Goal: Task Accomplishment & Management: Use online tool/utility

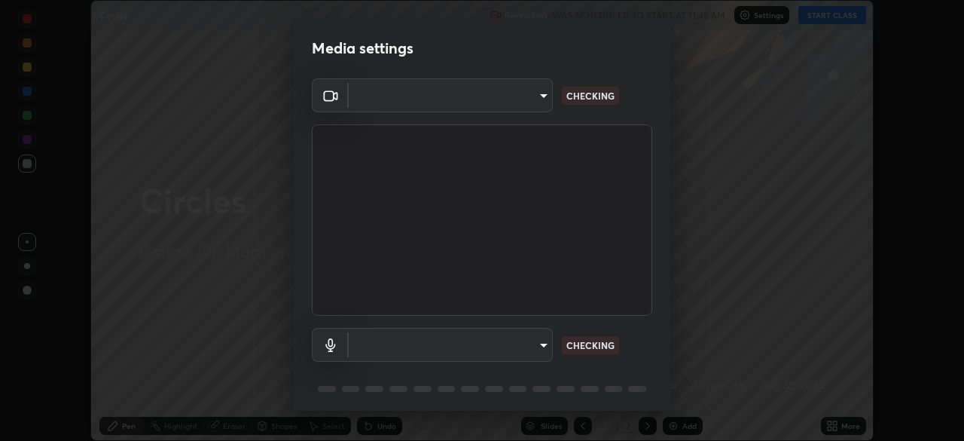
scroll to position [53, 0]
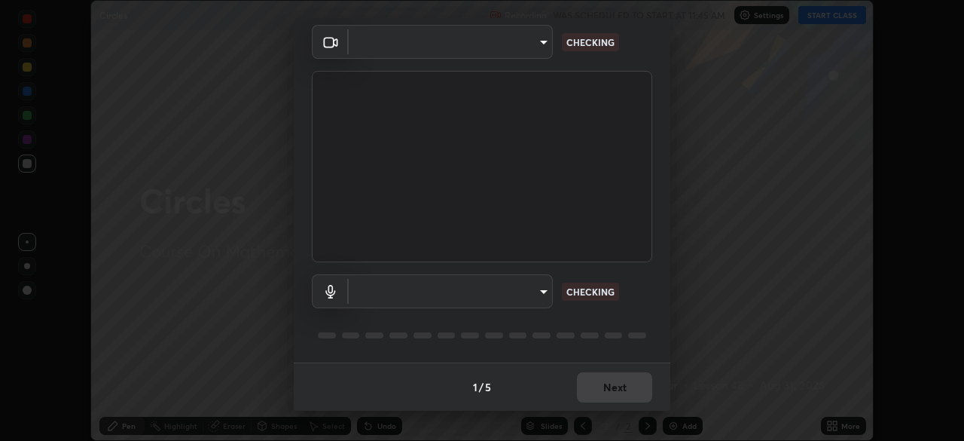
type input "e74ca63ae388f954bfaf6653c56e5440299f2e2585bfa252c10ec08d26b876d3"
type input "communications"
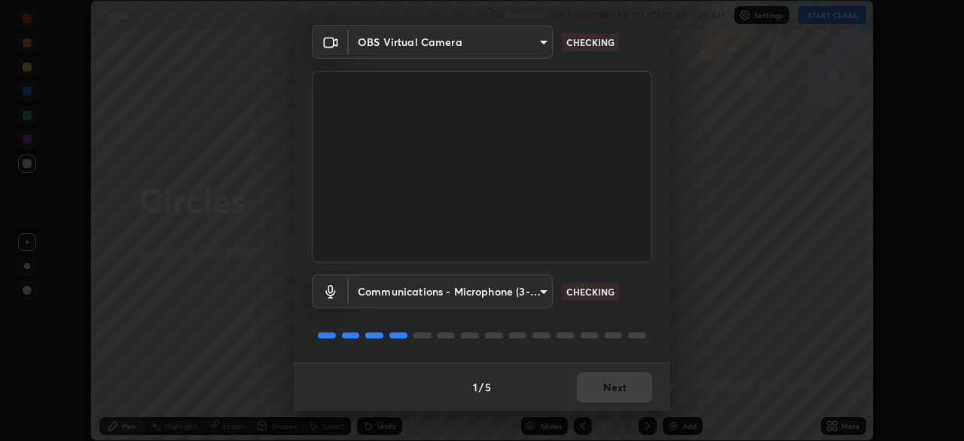
click at [625, 384] on div "1 / 5 Next" at bounding box center [482, 386] width 377 height 48
click at [622, 385] on div "1 / 5 Next" at bounding box center [482, 386] width 377 height 48
click at [619, 388] on div "1 / 5 Next" at bounding box center [482, 386] width 377 height 48
click at [616, 381] on div "1 / 5 Next" at bounding box center [482, 386] width 377 height 48
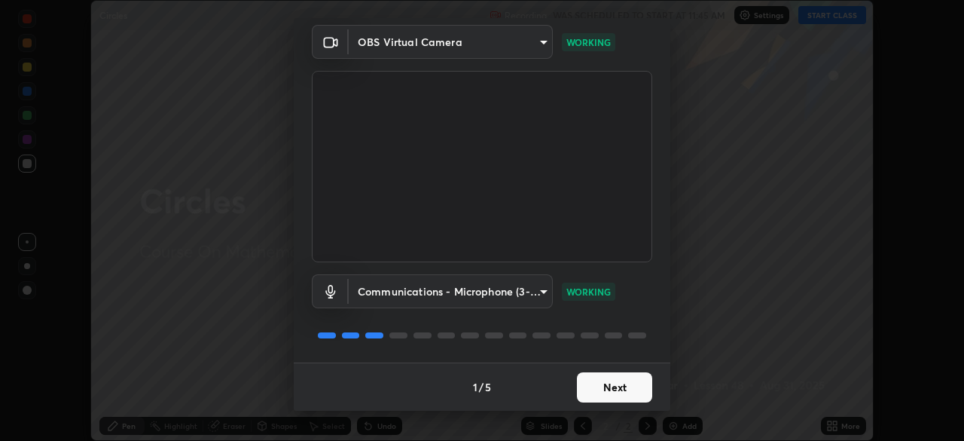
click at [616, 388] on button "Next" at bounding box center [614, 387] width 75 height 30
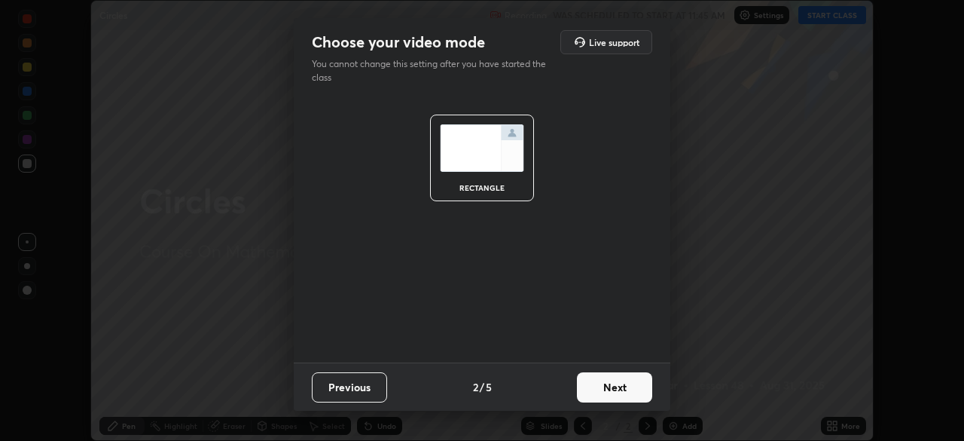
click at [616, 388] on button "Next" at bounding box center [614, 387] width 75 height 30
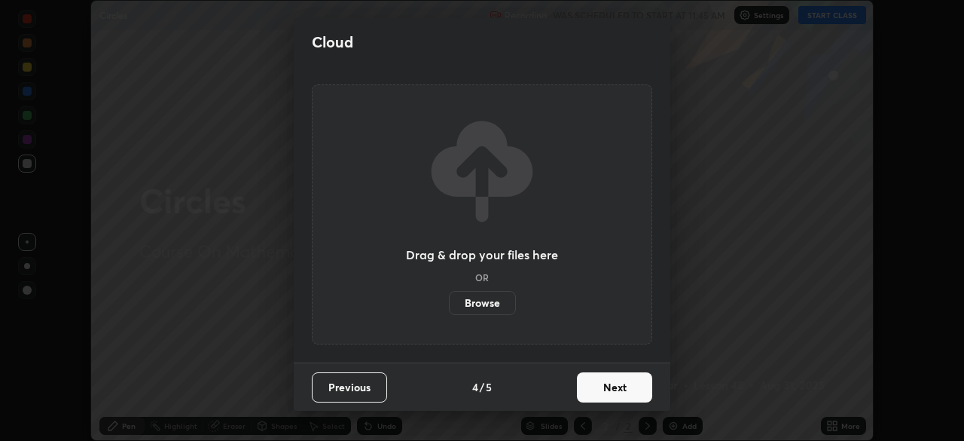
click at [613, 394] on button "Next" at bounding box center [614, 387] width 75 height 30
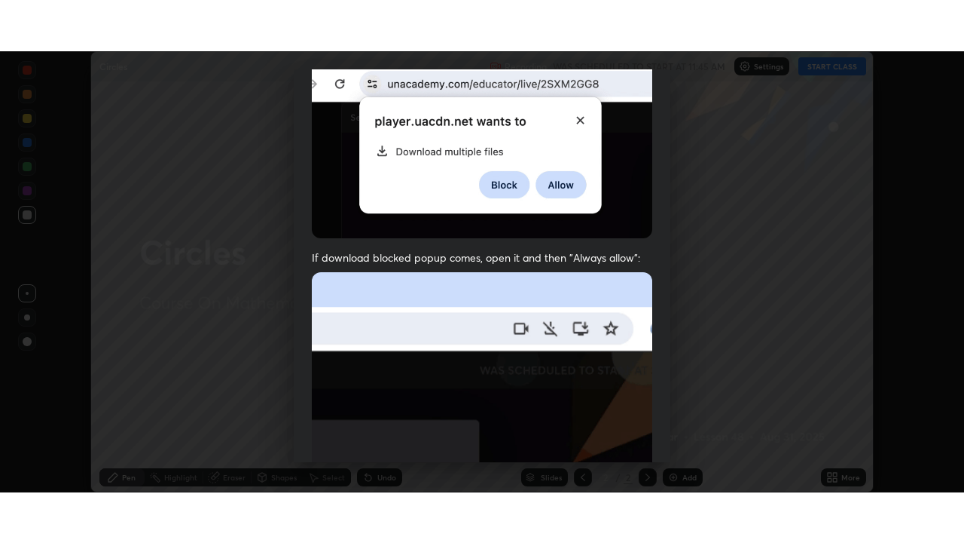
scroll to position [361, 0]
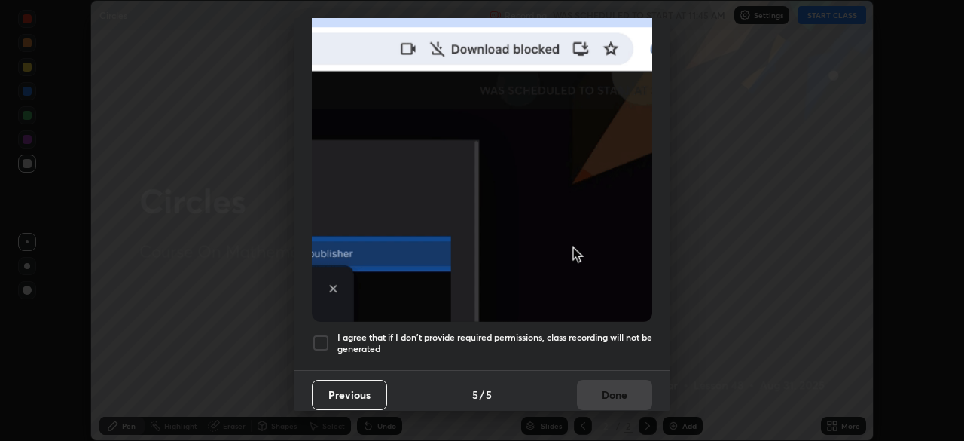
click at [323, 334] on div at bounding box center [321, 343] width 18 height 18
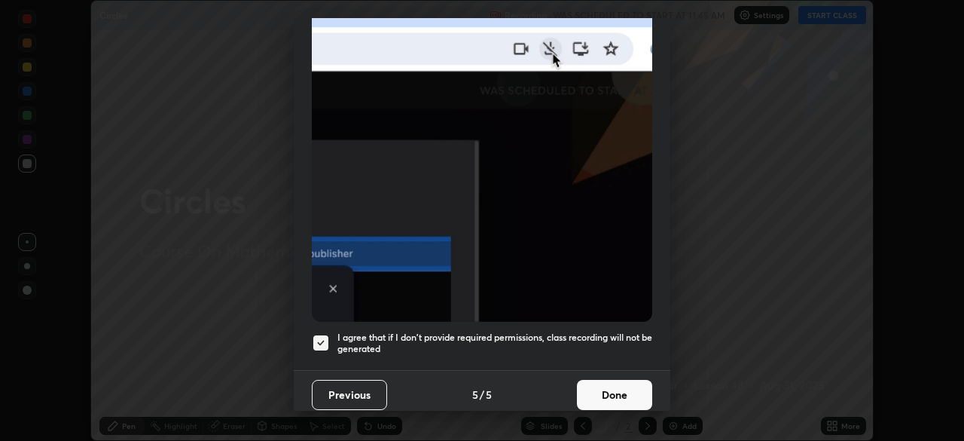
click at [608, 390] on button "Done" at bounding box center [614, 395] width 75 height 30
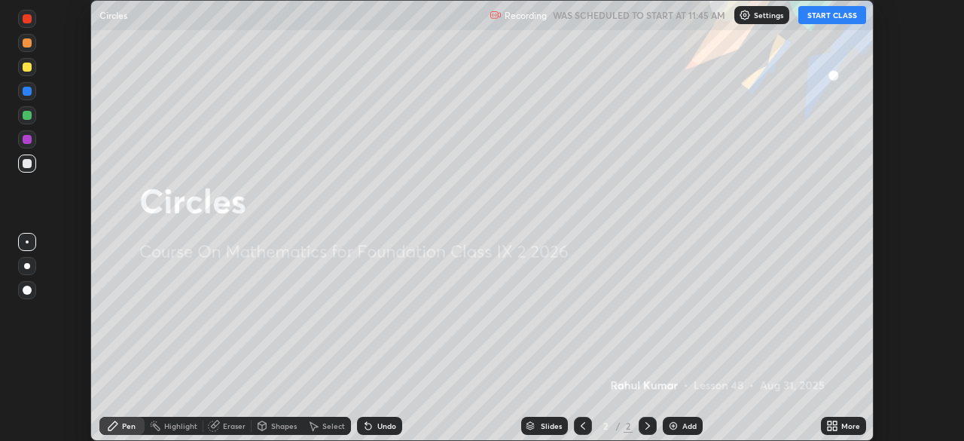
click at [834, 19] on button "START CLASS" at bounding box center [833, 15] width 68 height 18
click at [841, 428] on div "More" at bounding box center [843, 426] width 45 height 18
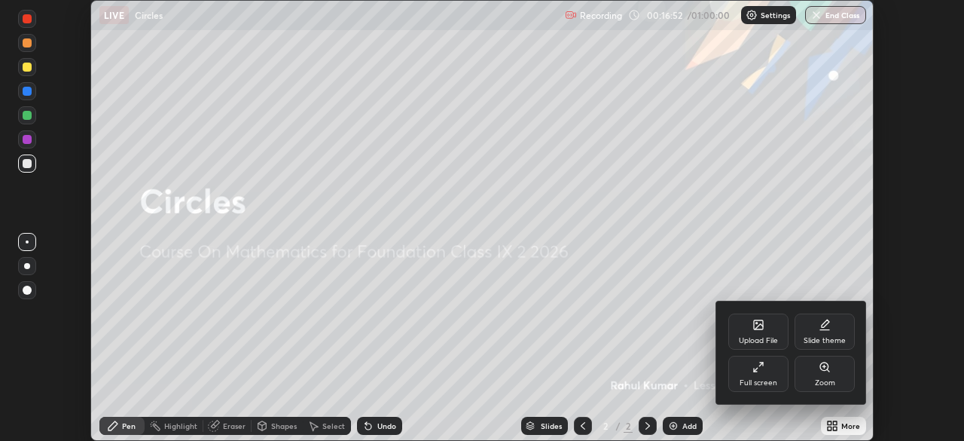
click at [763, 368] on icon at bounding box center [759, 367] width 12 height 12
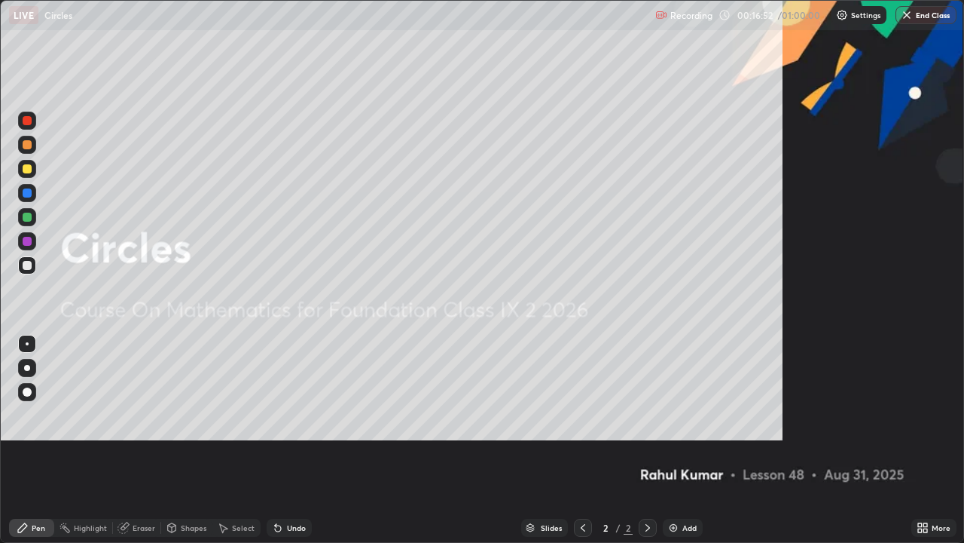
scroll to position [543, 964]
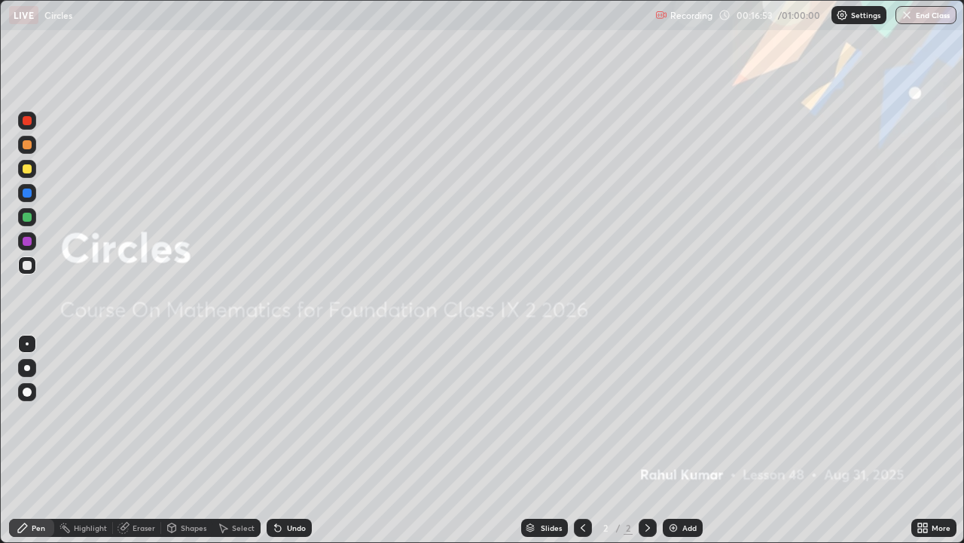
click at [674, 440] on img at bounding box center [674, 527] width 12 height 12
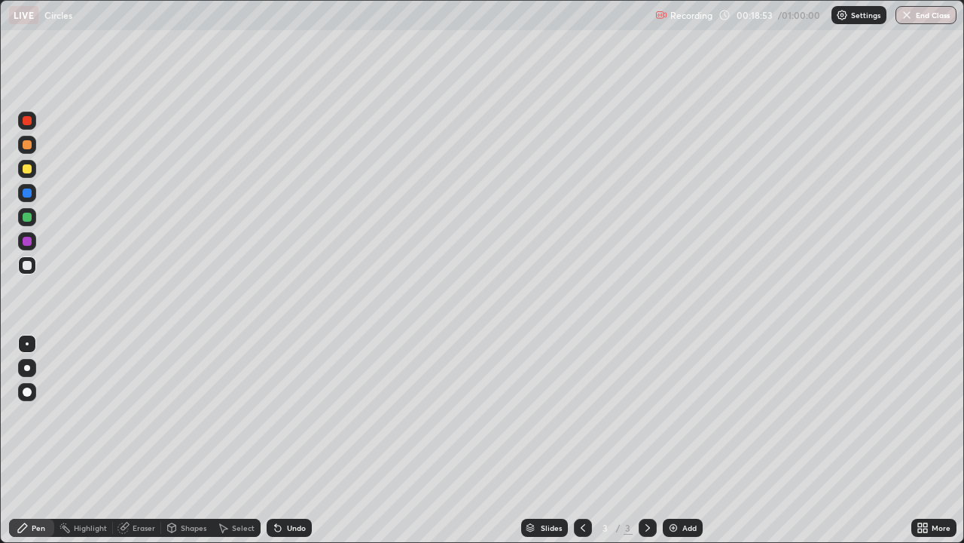
click at [28, 169] on div at bounding box center [27, 168] width 9 height 9
click at [287, 440] on div "Undo" at bounding box center [296, 528] width 19 height 8
click at [285, 440] on div "Undo" at bounding box center [289, 527] width 45 height 18
click at [183, 440] on div "Shapes" at bounding box center [194, 528] width 26 height 8
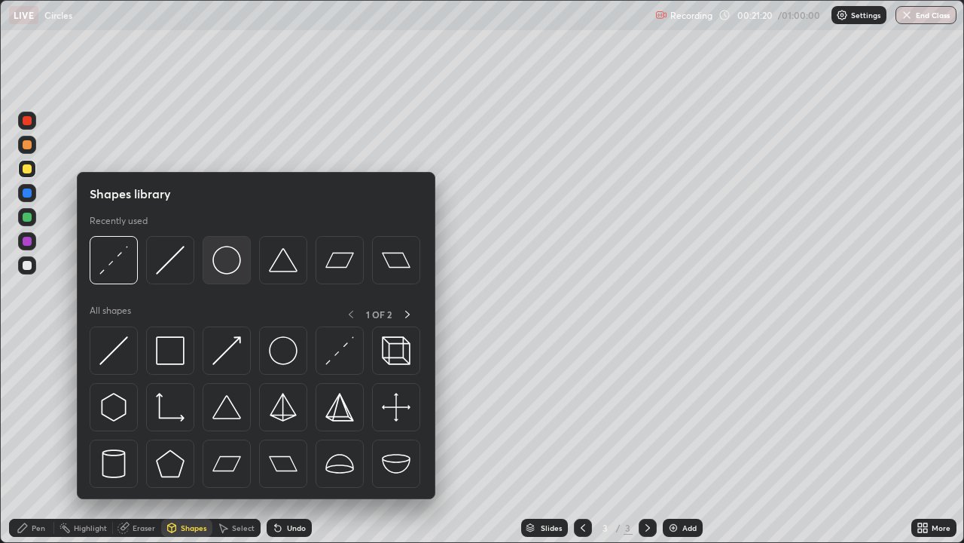
click at [225, 277] on div at bounding box center [227, 260] width 48 height 48
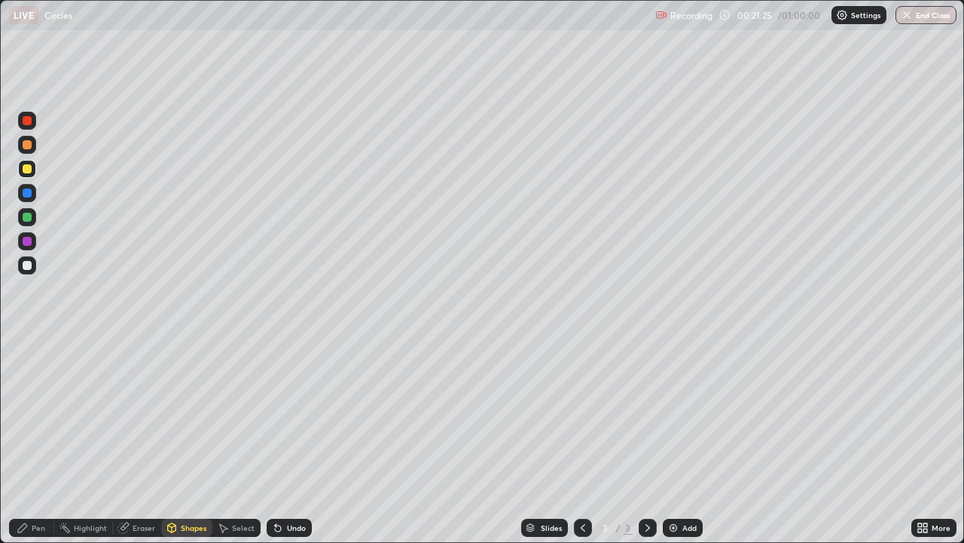
click at [176, 440] on icon at bounding box center [172, 527] width 12 height 12
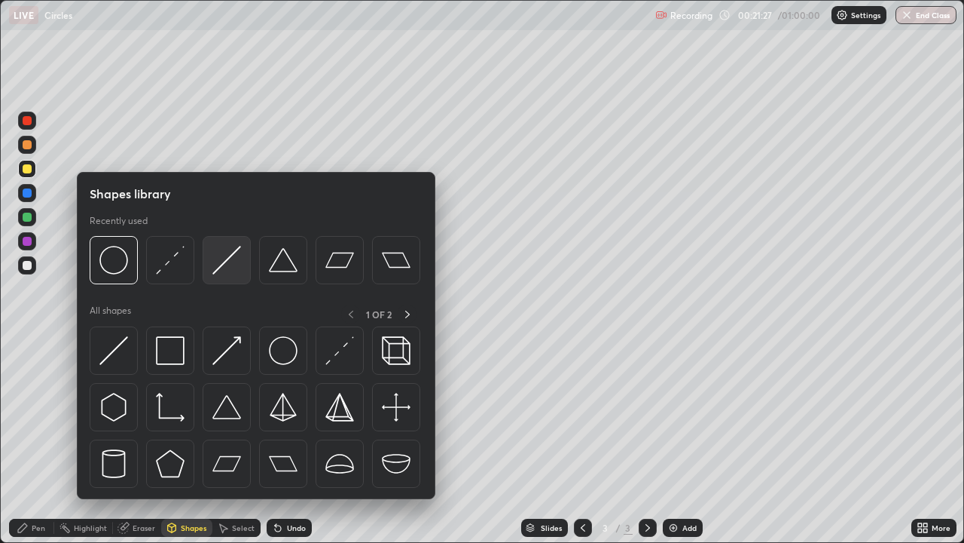
click at [222, 276] on div at bounding box center [227, 260] width 48 height 48
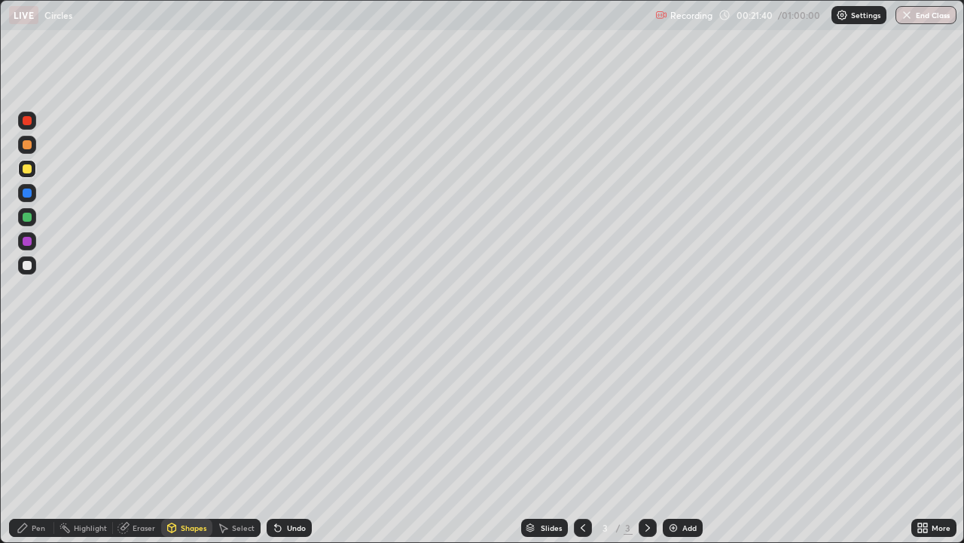
click at [41, 440] on div "Pen" at bounding box center [39, 528] width 14 height 8
click at [29, 266] on div at bounding box center [27, 265] width 9 height 9
click at [10, 440] on div "Pen" at bounding box center [31, 527] width 45 height 18
click at [29, 172] on div at bounding box center [27, 168] width 9 height 9
click at [276, 440] on icon at bounding box center [278, 528] width 6 height 6
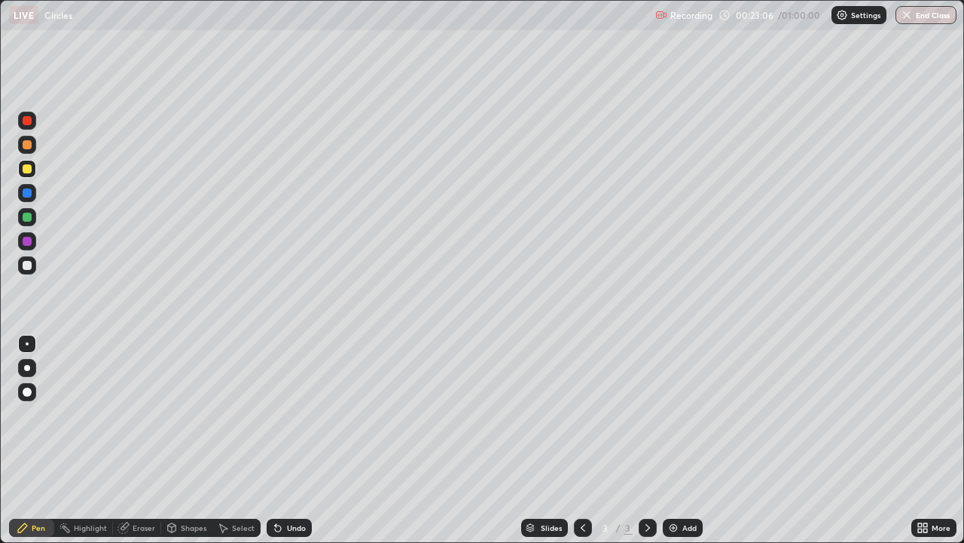
click at [30, 265] on div at bounding box center [27, 265] width 9 height 9
click at [292, 440] on div "Undo" at bounding box center [289, 527] width 45 height 18
click at [290, 440] on div "Undo" at bounding box center [289, 527] width 45 height 18
click at [289, 440] on div "Undo" at bounding box center [289, 527] width 45 height 18
click at [24, 172] on div at bounding box center [27, 168] width 9 height 9
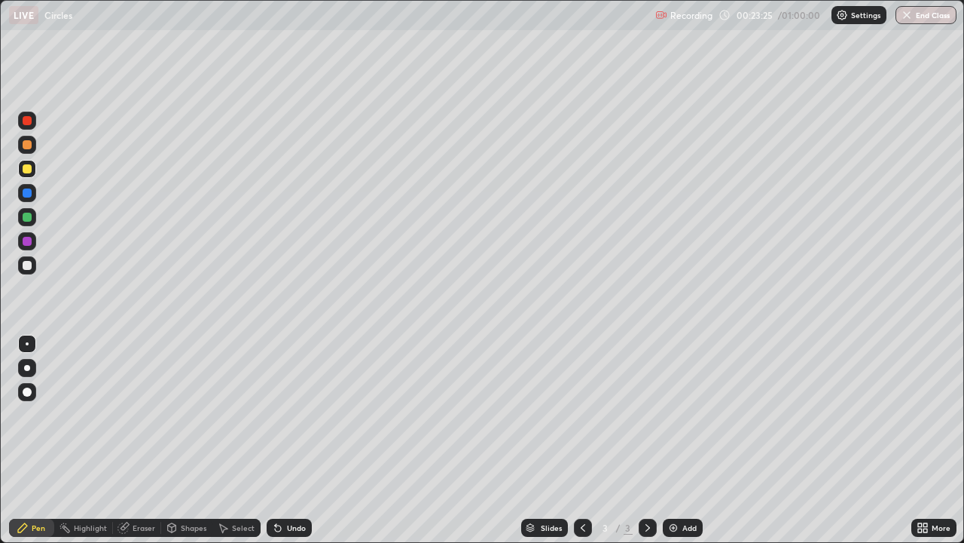
click at [29, 262] on div at bounding box center [27, 265] width 9 height 9
click at [147, 440] on div "Eraser" at bounding box center [144, 528] width 23 height 8
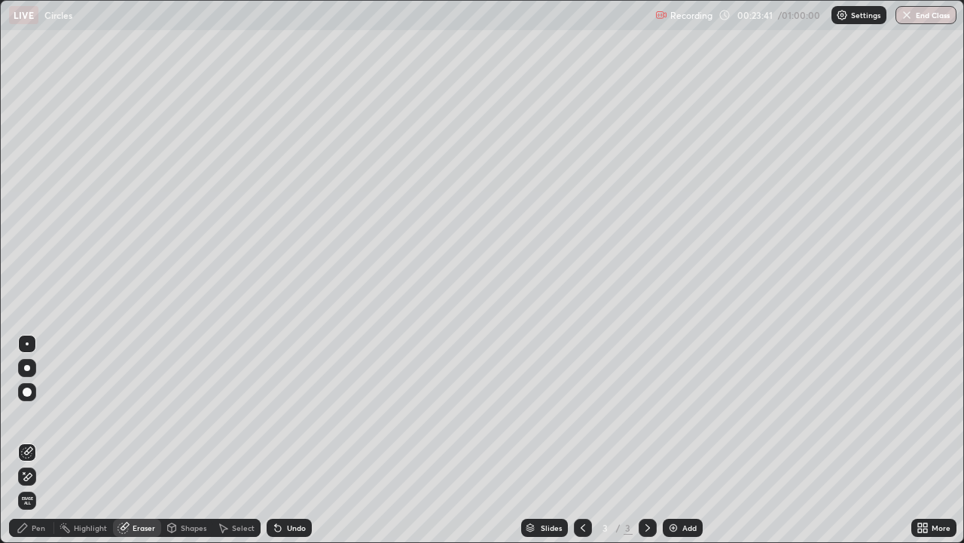
click at [193, 440] on div "Shapes" at bounding box center [194, 528] width 26 height 8
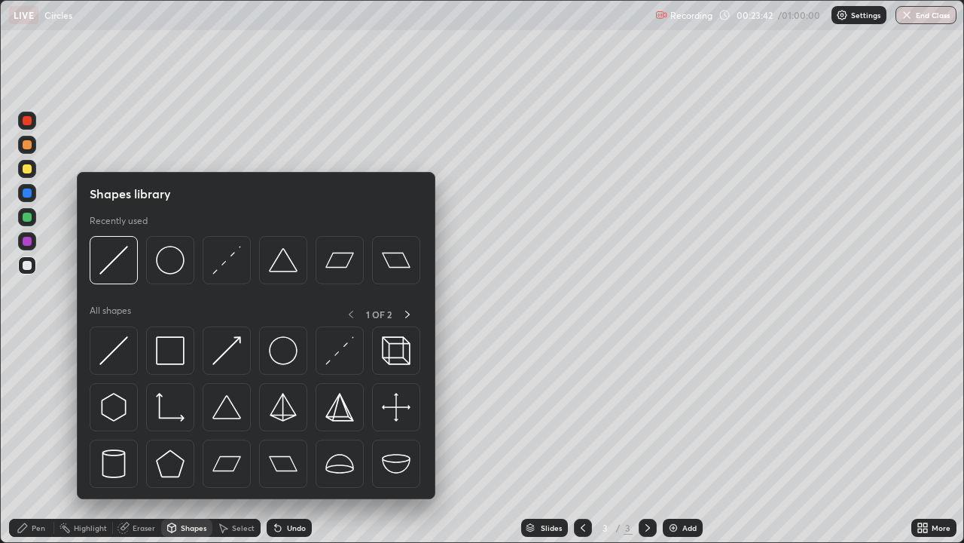
click at [193, 440] on div "Shapes" at bounding box center [194, 528] width 26 height 8
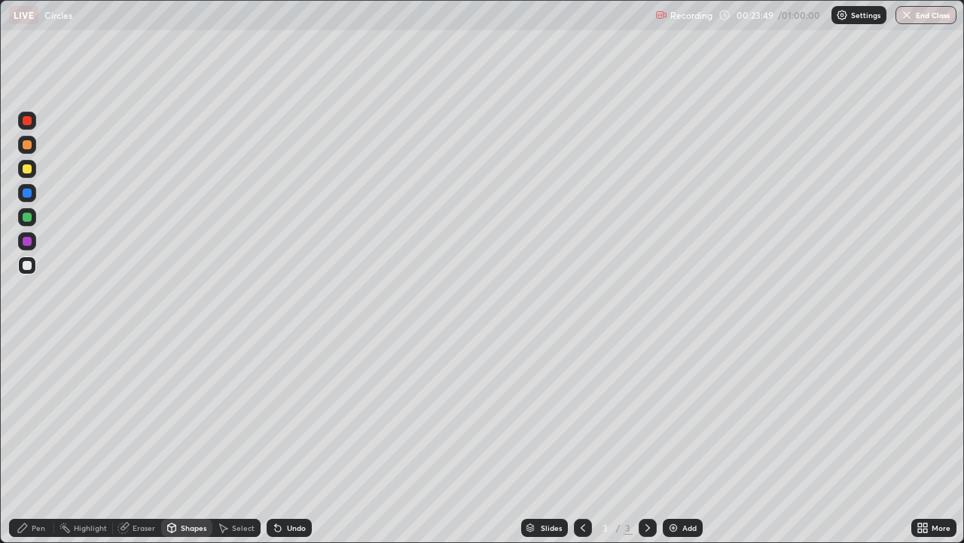
click at [33, 440] on div "Pen" at bounding box center [39, 528] width 14 height 8
click at [29, 170] on div at bounding box center [27, 168] width 9 height 9
click at [28, 273] on div at bounding box center [27, 265] width 18 height 18
click at [289, 440] on div "Undo" at bounding box center [296, 528] width 19 height 8
click at [291, 440] on div "Undo" at bounding box center [296, 528] width 19 height 8
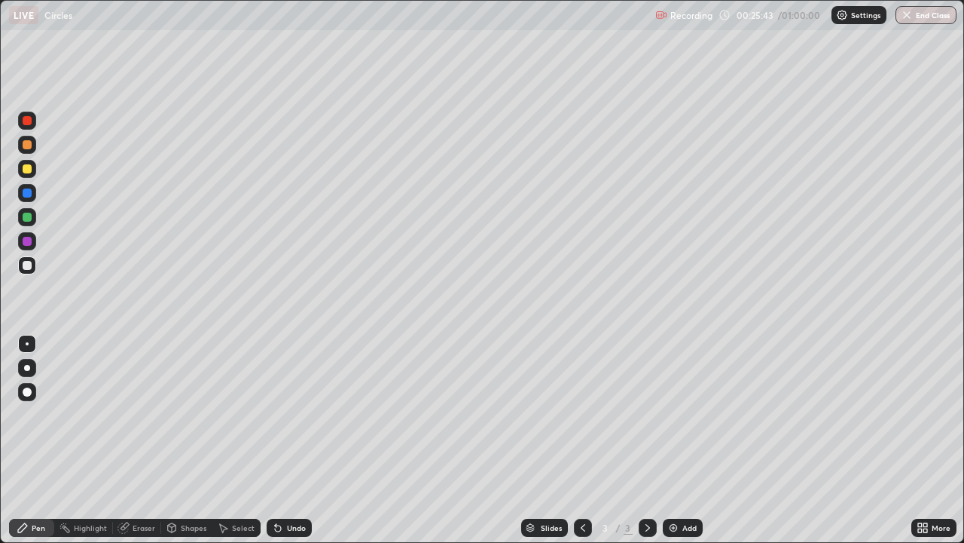
click at [280, 440] on div "Undo" at bounding box center [289, 527] width 45 height 18
click at [283, 440] on div "Undo" at bounding box center [286, 527] width 51 height 30
click at [287, 440] on div "Undo" at bounding box center [296, 528] width 19 height 8
click at [282, 440] on div "Undo" at bounding box center [289, 527] width 45 height 18
click at [287, 440] on div "Undo" at bounding box center [296, 528] width 19 height 8
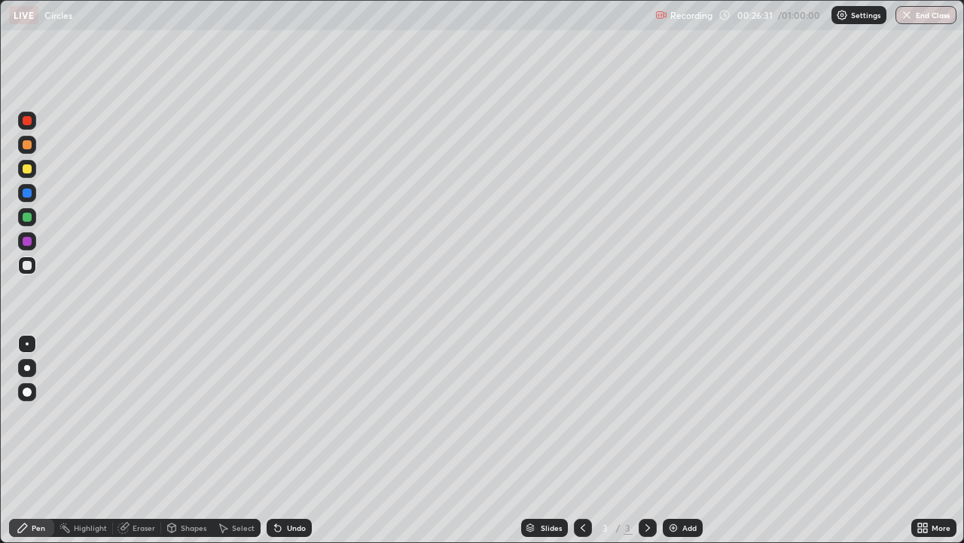
click at [283, 440] on div "Undo" at bounding box center [289, 527] width 45 height 18
click at [282, 440] on div "Undo" at bounding box center [289, 527] width 45 height 18
click at [281, 440] on div "Undo" at bounding box center [289, 527] width 45 height 18
click at [280, 440] on div "Undo" at bounding box center [289, 527] width 45 height 18
click at [141, 440] on div "Eraser" at bounding box center [144, 528] width 23 height 8
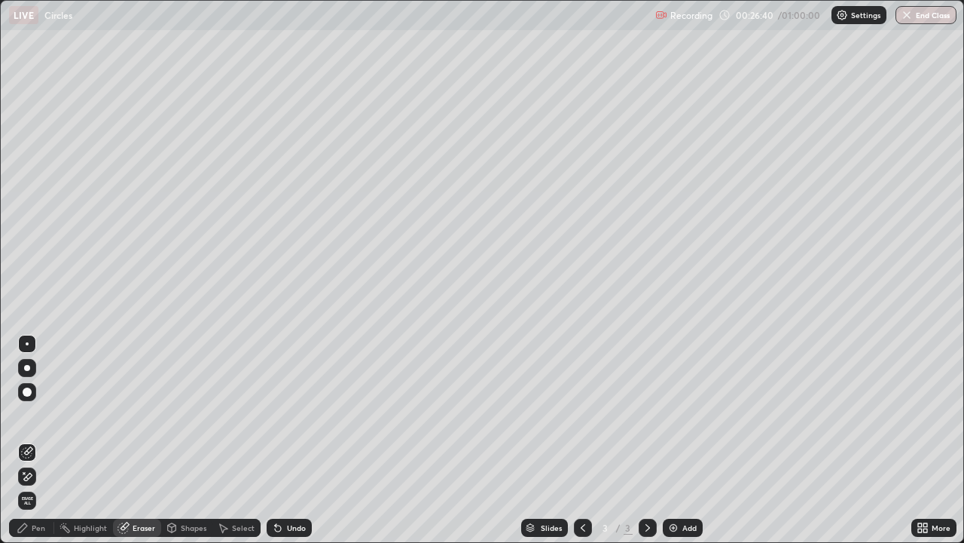
click at [38, 440] on div "Pen" at bounding box center [39, 528] width 14 height 8
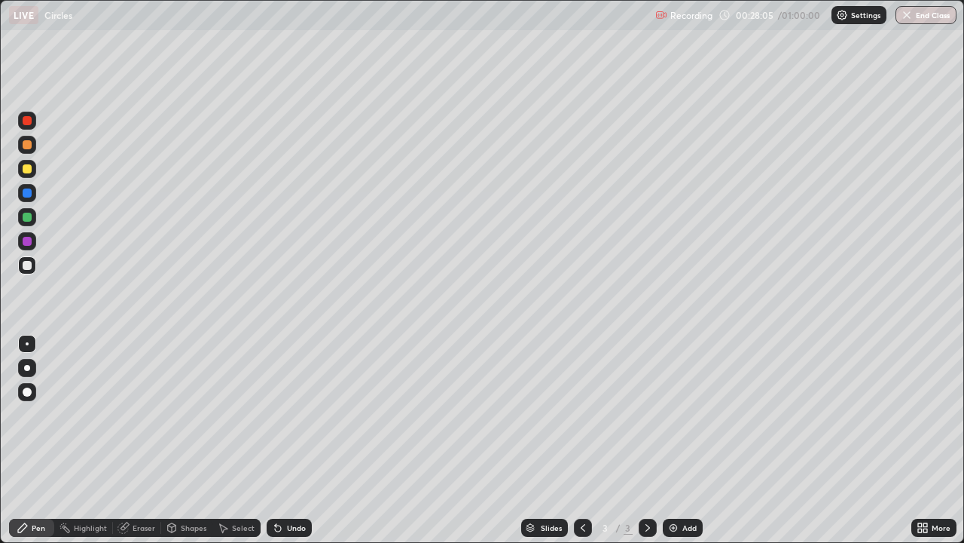
click at [25, 173] on div at bounding box center [27, 168] width 9 height 9
click at [293, 440] on div "Undo" at bounding box center [296, 528] width 19 height 8
click at [295, 440] on div "Undo" at bounding box center [296, 528] width 19 height 8
click at [298, 440] on div "Undo" at bounding box center [296, 528] width 19 height 8
click at [302, 440] on div "Undo" at bounding box center [296, 528] width 19 height 8
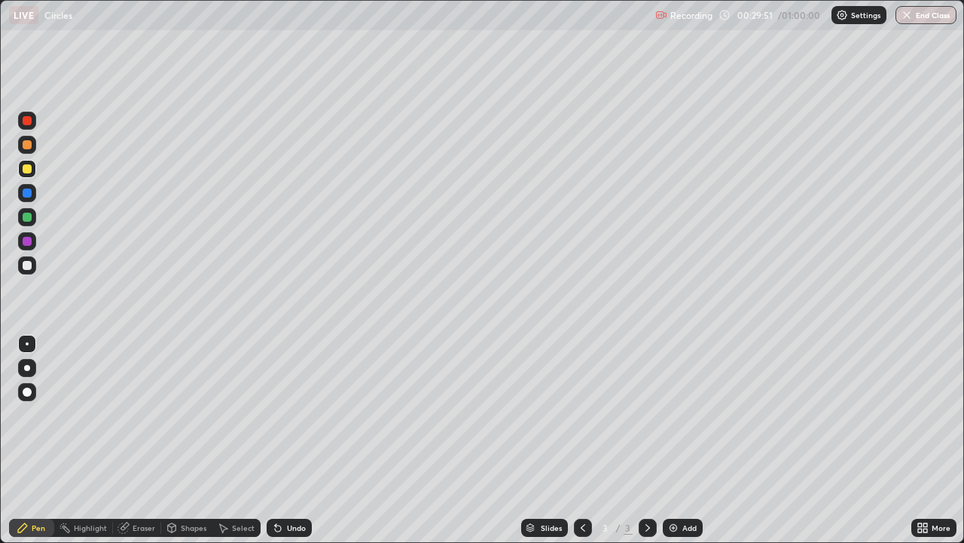
click at [304, 440] on div "Undo" at bounding box center [296, 528] width 19 height 8
click at [193, 440] on div "Shapes" at bounding box center [194, 528] width 26 height 8
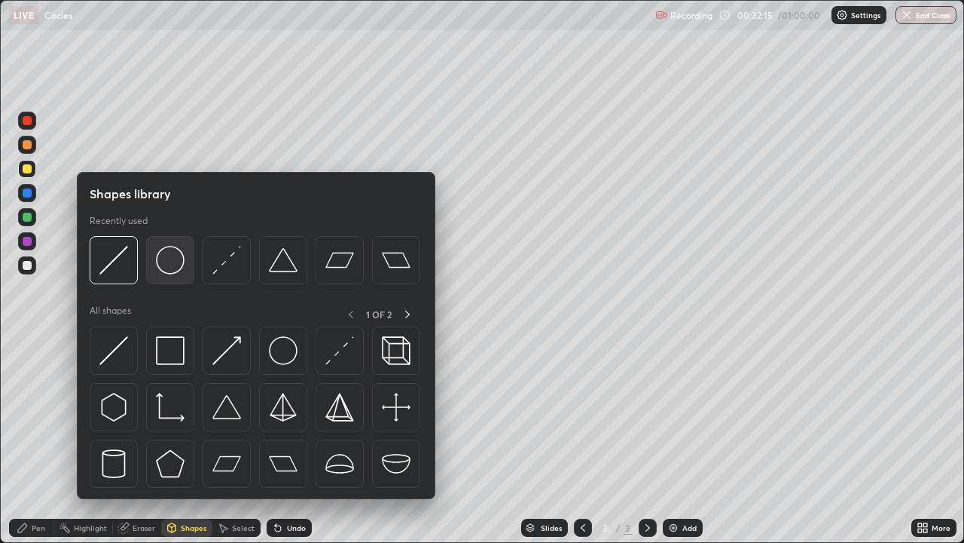
click at [176, 272] on img at bounding box center [170, 260] width 29 height 29
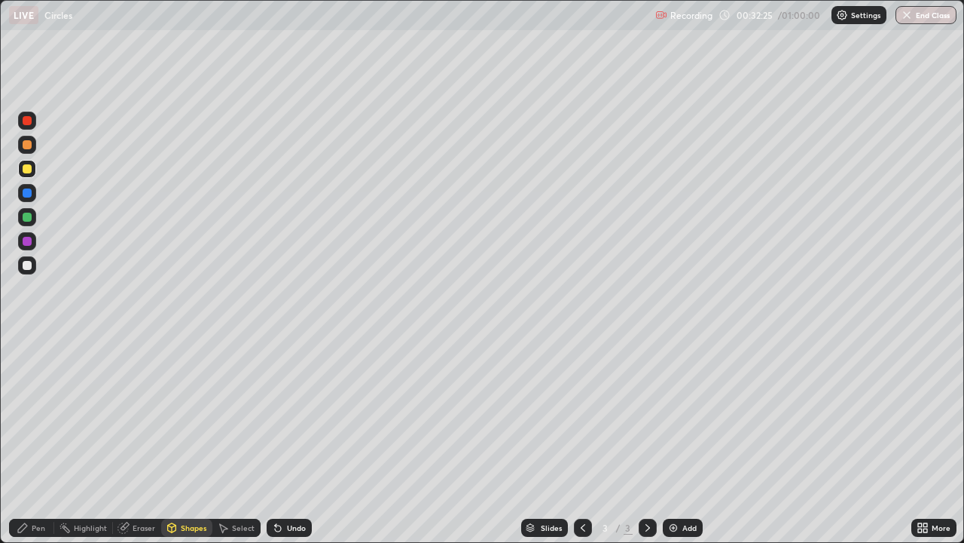
click at [185, 440] on div "Shapes" at bounding box center [186, 527] width 51 height 18
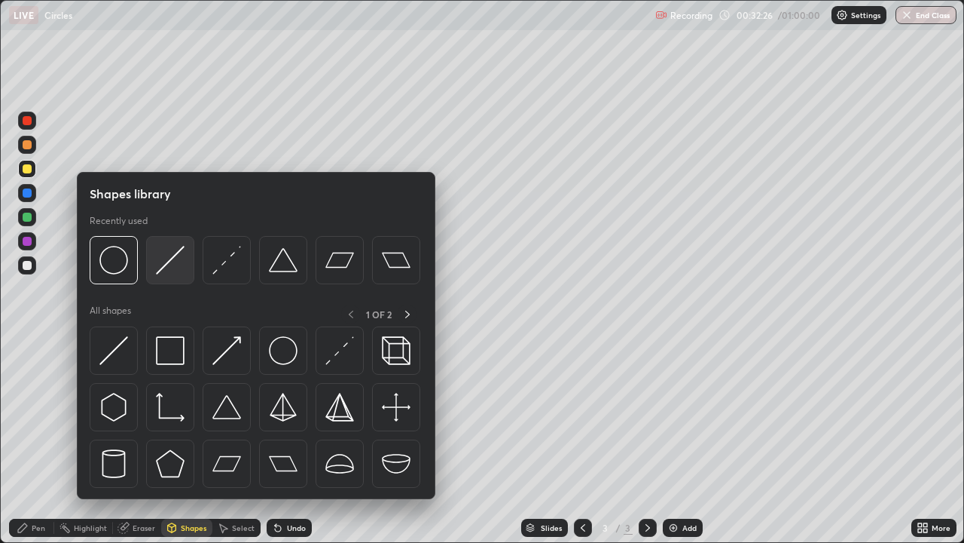
click at [160, 270] on img at bounding box center [170, 260] width 29 height 29
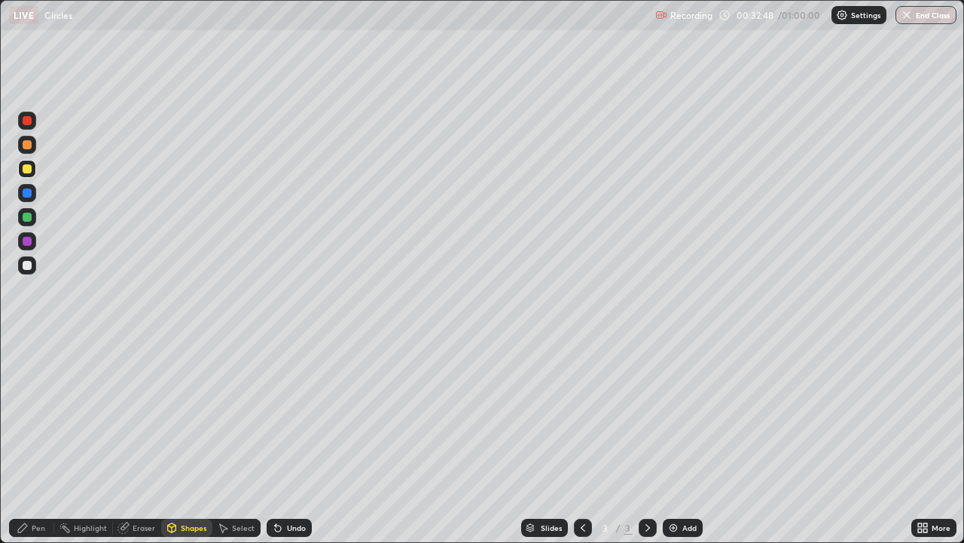
click at [47, 440] on div "Pen" at bounding box center [31, 527] width 45 height 18
click at [194, 440] on div "Shapes" at bounding box center [194, 528] width 26 height 8
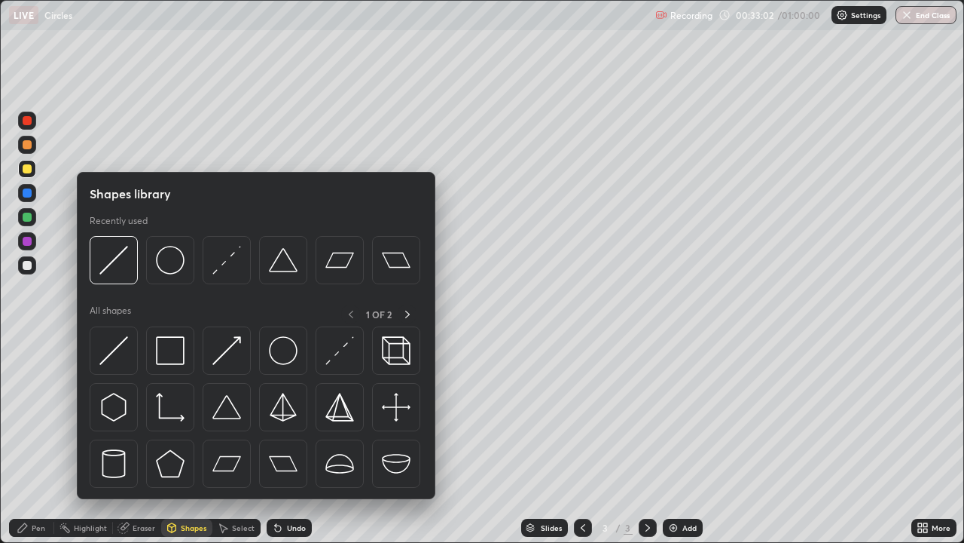
click at [200, 440] on div "Shapes" at bounding box center [186, 527] width 51 height 18
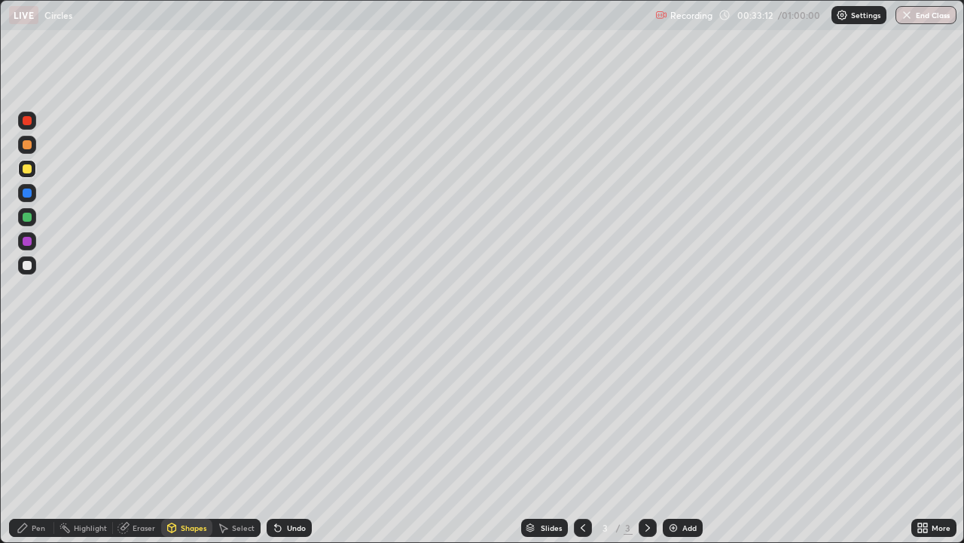
click at [52, 440] on div "Pen" at bounding box center [31, 527] width 45 height 18
click at [292, 440] on div "Undo" at bounding box center [296, 528] width 19 height 8
click at [287, 440] on div "Undo" at bounding box center [296, 528] width 19 height 8
click at [288, 440] on div "Undo" at bounding box center [296, 528] width 19 height 8
click at [287, 440] on div "Undo" at bounding box center [296, 528] width 19 height 8
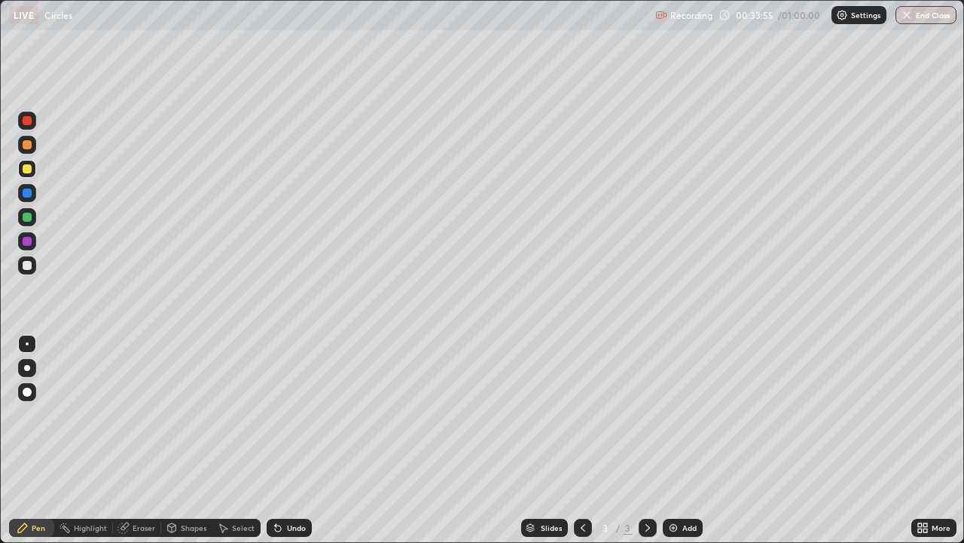
click at [288, 440] on div "Undo" at bounding box center [289, 527] width 45 height 18
click at [289, 440] on div "Undo" at bounding box center [289, 527] width 45 height 18
click at [28, 265] on div at bounding box center [27, 265] width 9 height 9
click at [295, 440] on div "Undo" at bounding box center [296, 528] width 19 height 8
click at [27, 162] on div at bounding box center [27, 169] width 18 height 18
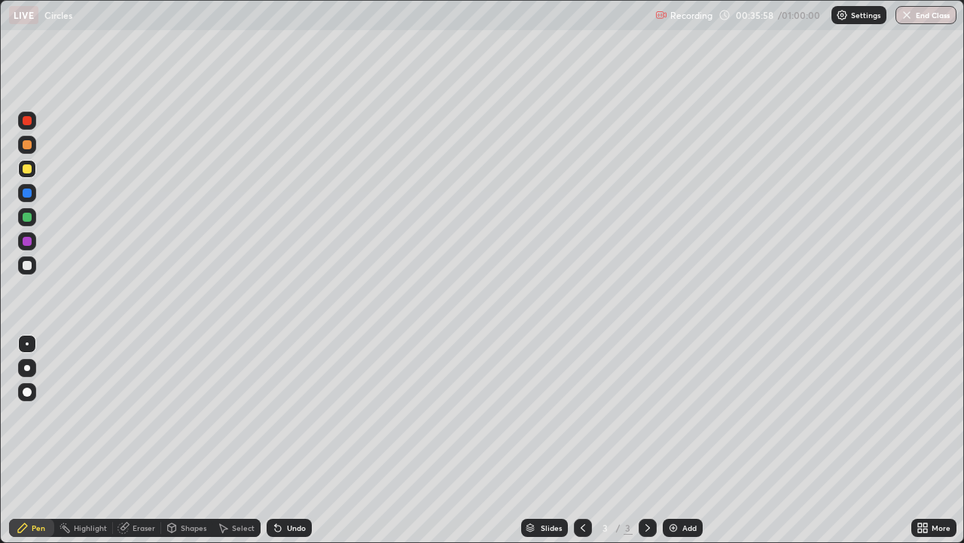
click at [28, 265] on div at bounding box center [27, 265] width 9 height 9
click at [26, 166] on div at bounding box center [27, 168] width 9 height 9
click at [31, 271] on div at bounding box center [27, 265] width 18 height 18
click at [860, 440] on div "Slides 3 / 3 Add" at bounding box center [612, 527] width 600 height 30
click at [677, 440] on img at bounding box center [674, 527] width 12 height 12
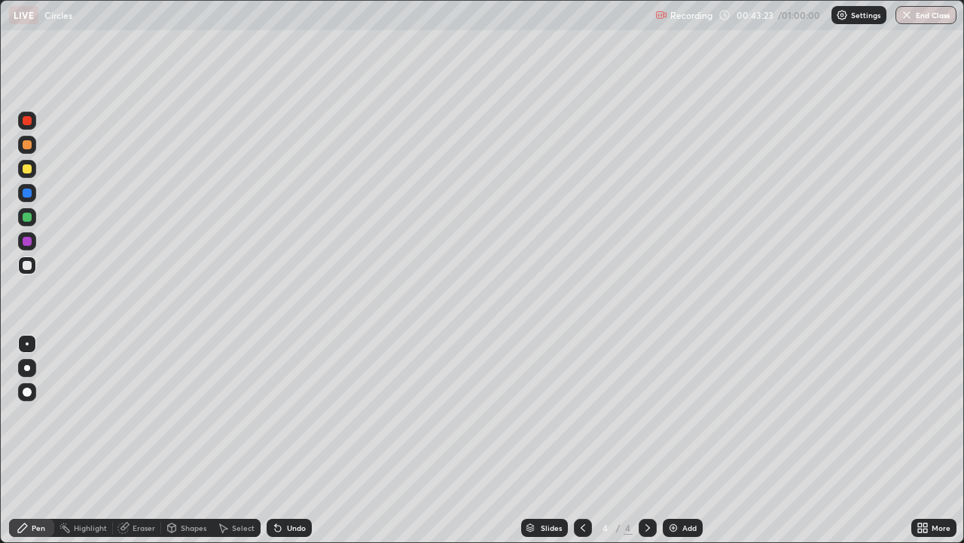
click at [29, 171] on div at bounding box center [27, 168] width 9 height 9
click at [32, 264] on div at bounding box center [27, 265] width 18 height 18
click at [287, 440] on div "Undo" at bounding box center [296, 528] width 19 height 8
click at [188, 440] on div "Shapes" at bounding box center [186, 527] width 51 height 18
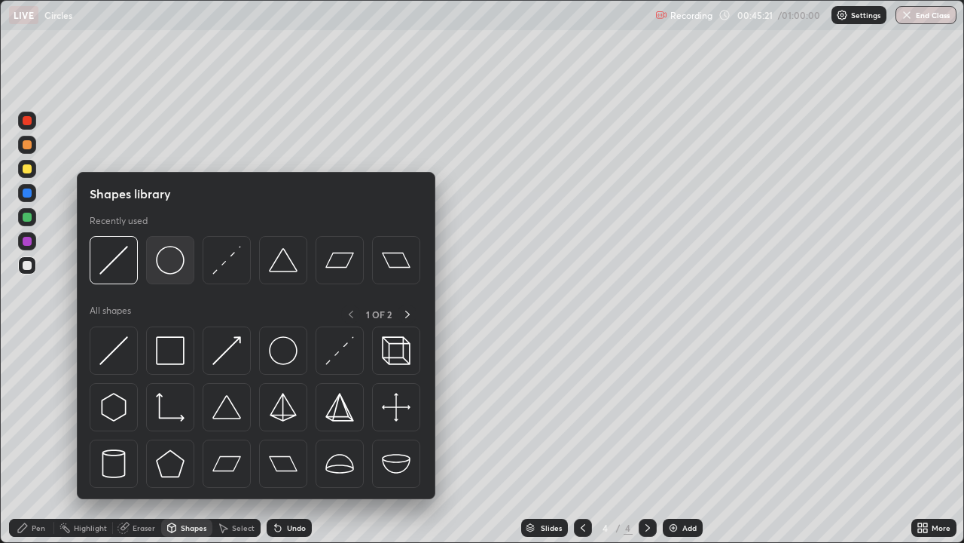
click at [173, 265] on img at bounding box center [170, 260] width 29 height 29
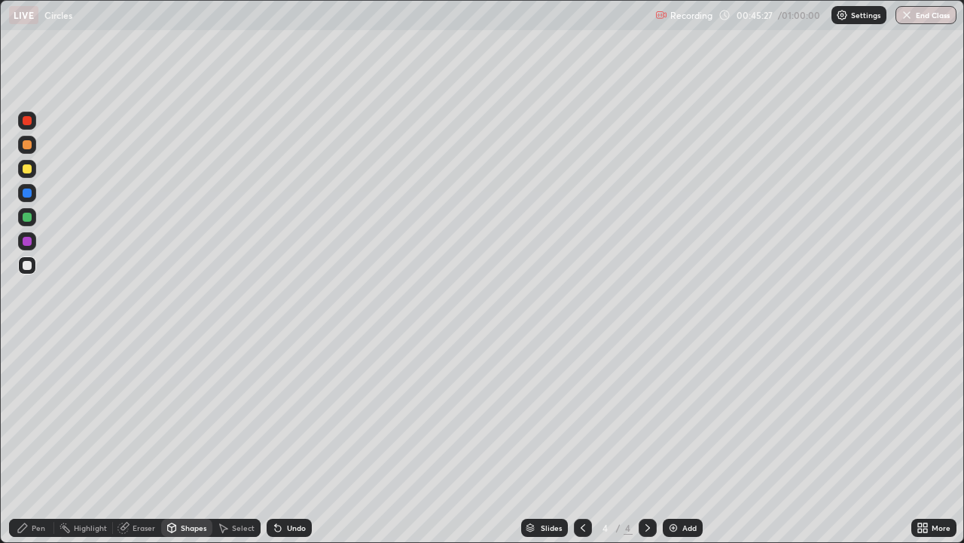
click at [42, 440] on div "Pen" at bounding box center [39, 528] width 14 height 8
click at [284, 440] on div "Undo" at bounding box center [289, 527] width 45 height 18
click at [280, 440] on icon at bounding box center [278, 527] width 12 height 12
click at [185, 440] on div "Shapes" at bounding box center [194, 528] width 26 height 8
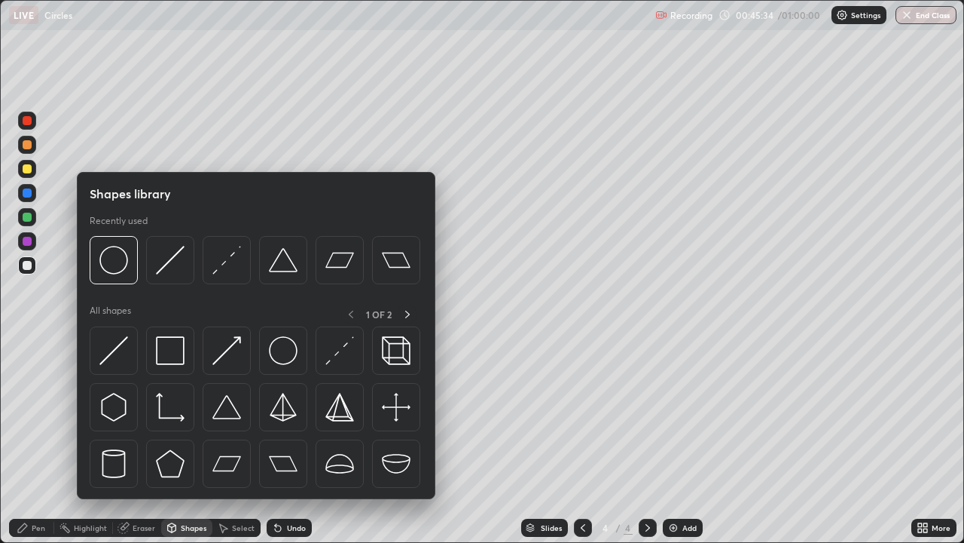
click at [191, 440] on div "Shapes" at bounding box center [194, 528] width 26 height 8
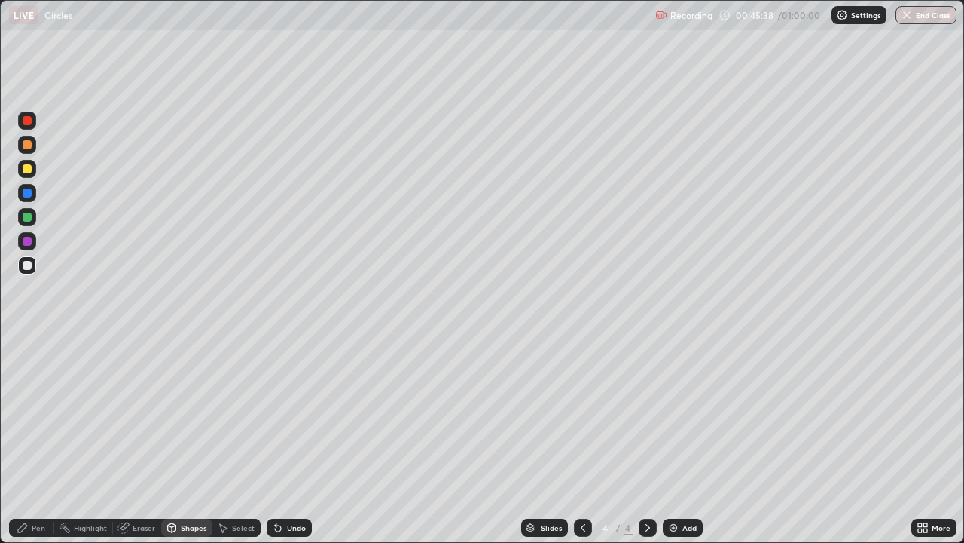
click at [36, 440] on div "Pen" at bounding box center [39, 528] width 14 height 8
click at [278, 440] on icon at bounding box center [278, 528] width 6 height 6
click at [279, 440] on icon at bounding box center [278, 527] width 12 height 12
click at [276, 440] on icon at bounding box center [278, 528] width 6 height 6
click at [286, 440] on div "Undo" at bounding box center [289, 527] width 45 height 18
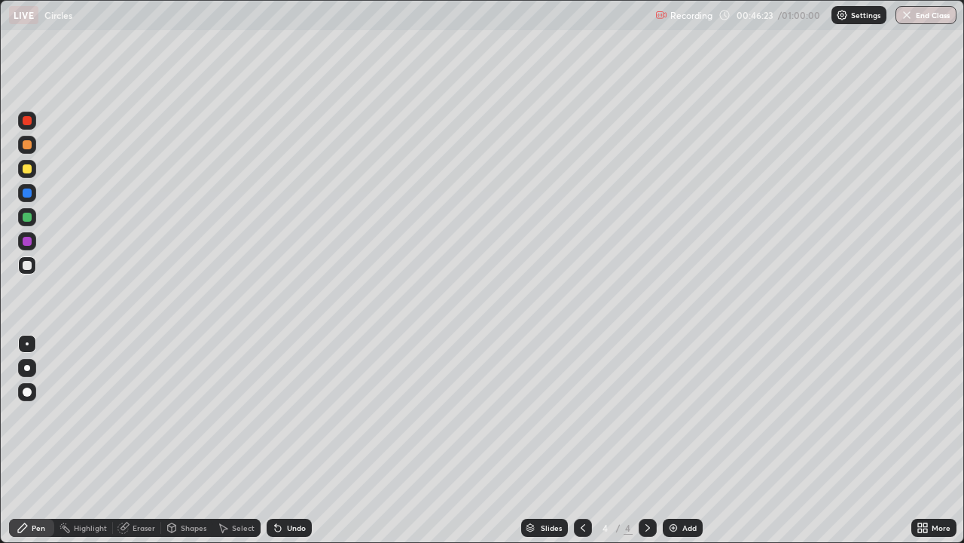
click at [286, 440] on div "Undo" at bounding box center [289, 527] width 45 height 18
click at [24, 171] on div at bounding box center [27, 168] width 9 height 9
click at [34, 265] on div at bounding box center [27, 265] width 18 height 18
click at [295, 440] on div "Undo" at bounding box center [296, 528] width 19 height 8
click at [294, 440] on div "Undo" at bounding box center [296, 528] width 19 height 8
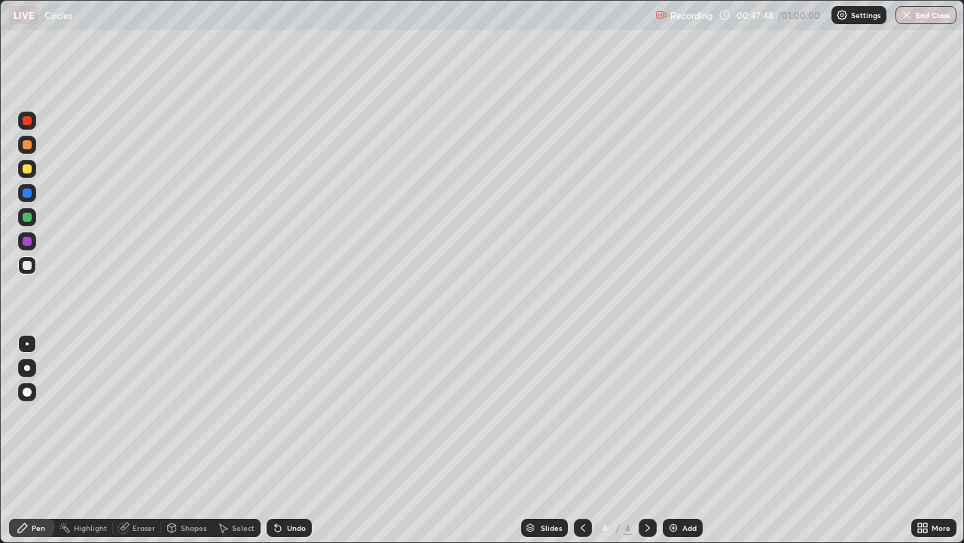
click at [287, 440] on div "Undo" at bounding box center [296, 528] width 19 height 8
click at [290, 440] on div "Undo" at bounding box center [296, 528] width 19 height 8
click at [292, 440] on div "Undo" at bounding box center [296, 528] width 19 height 8
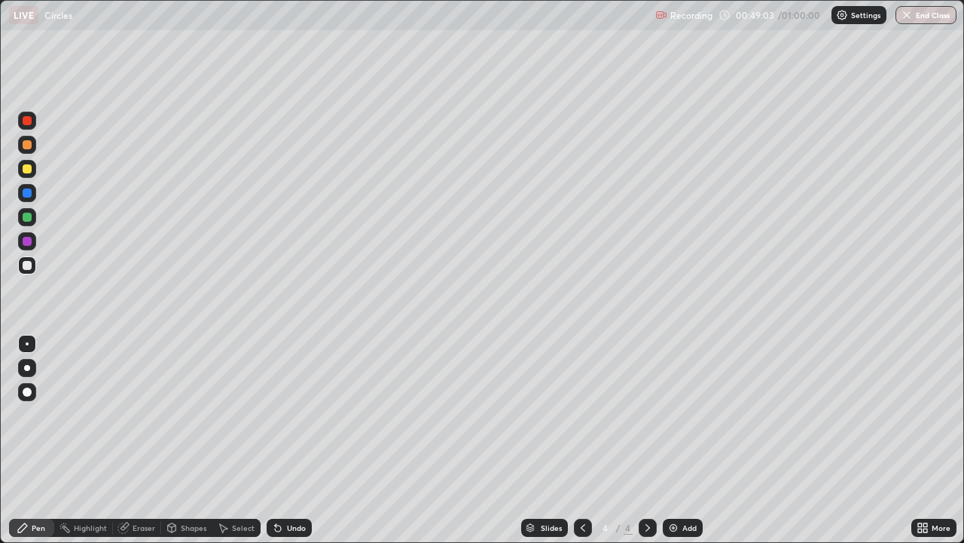
click at [293, 440] on div "Undo" at bounding box center [296, 528] width 19 height 8
click at [296, 440] on div "Undo" at bounding box center [296, 528] width 19 height 8
click at [188, 440] on div "Shapes" at bounding box center [186, 527] width 51 height 18
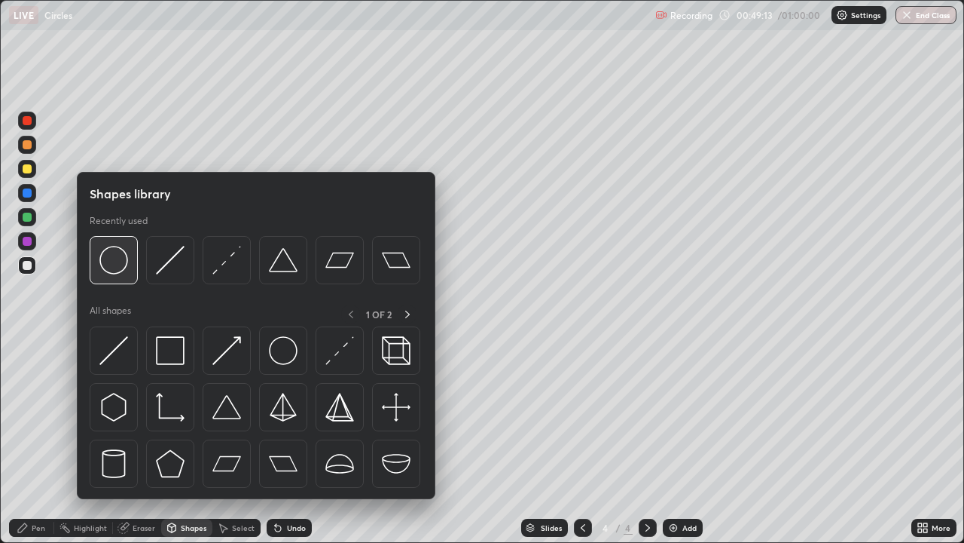
click at [117, 270] on img at bounding box center [113, 260] width 29 height 29
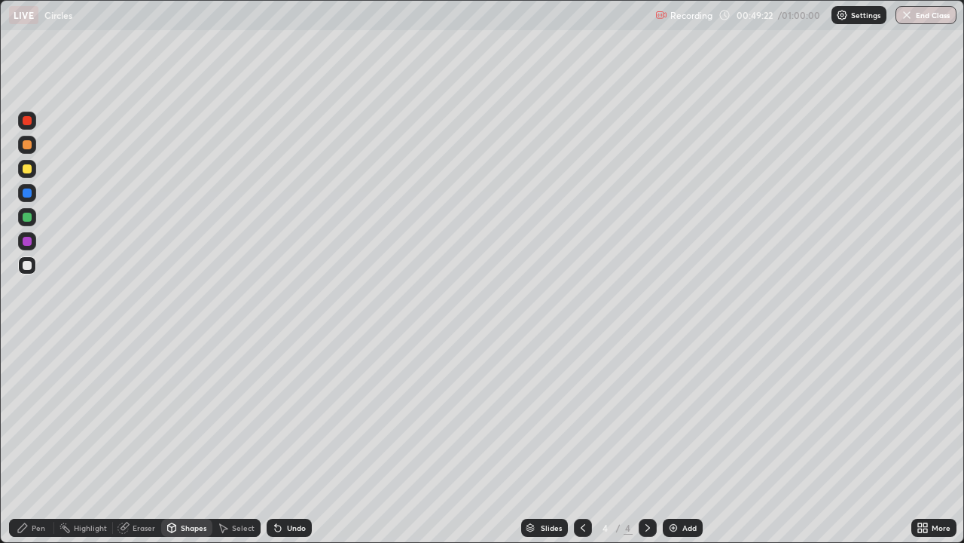
click at [42, 440] on div "Pen" at bounding box center [39, 528] width 14 height 8
click at [186, 440] on div "Shapes" at bounding box center [194, 528] width 26 height 8
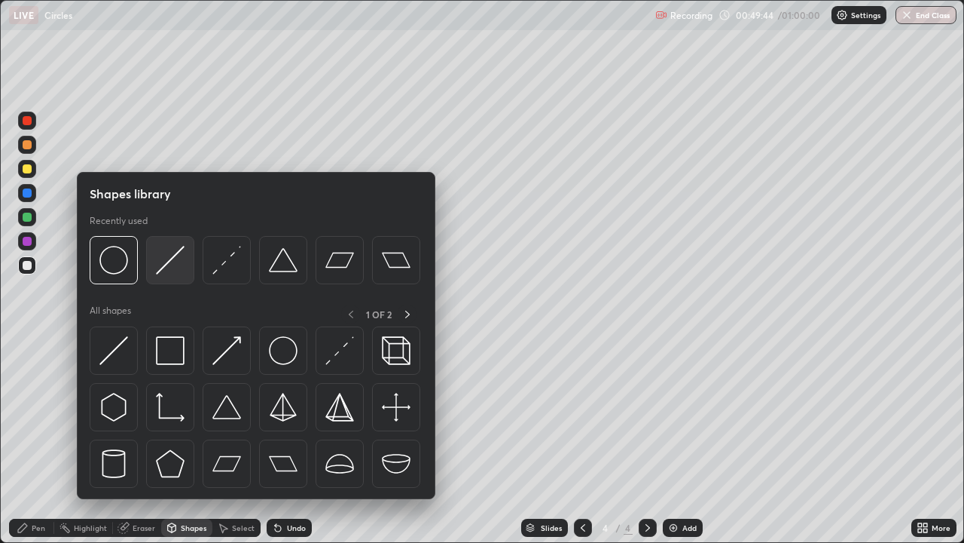
click at [167, 274] on img at bounding box center [170, 260] width 29 height 29
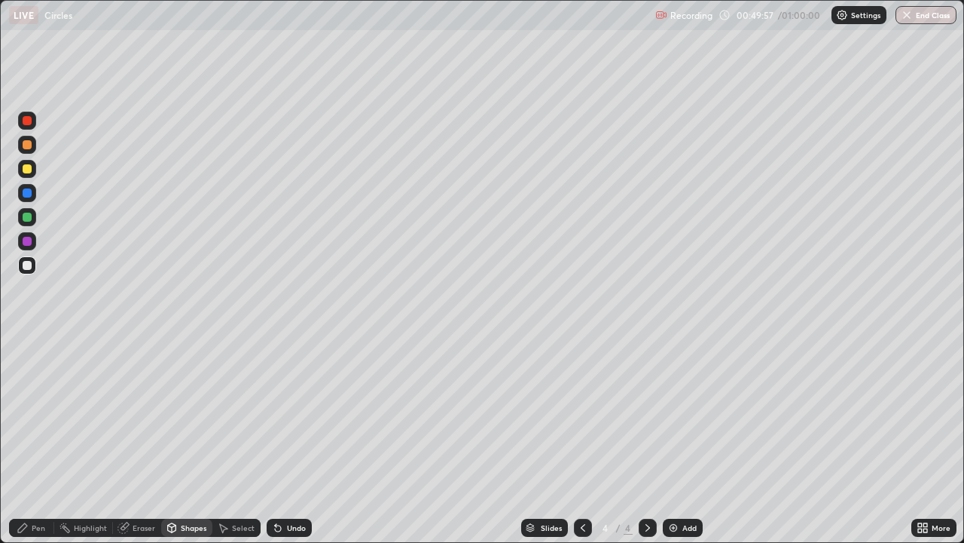
click at [291, 440] on div "Undo" at bounding box center [296, 528] width 19 height 8
click at [33, 440] on div "Pen" at bounding box center [39, 528] width 14 height 8
click at [498, 440] on div "Slides 4 / 4 Add" at bounding box center [612, 527] width 600 height 30
click at [580, 440] on div at bounding box center [583, 527] width 18 height 30
click at [648, 440] on icon at bounding box center [648, 527] width 12 height 12
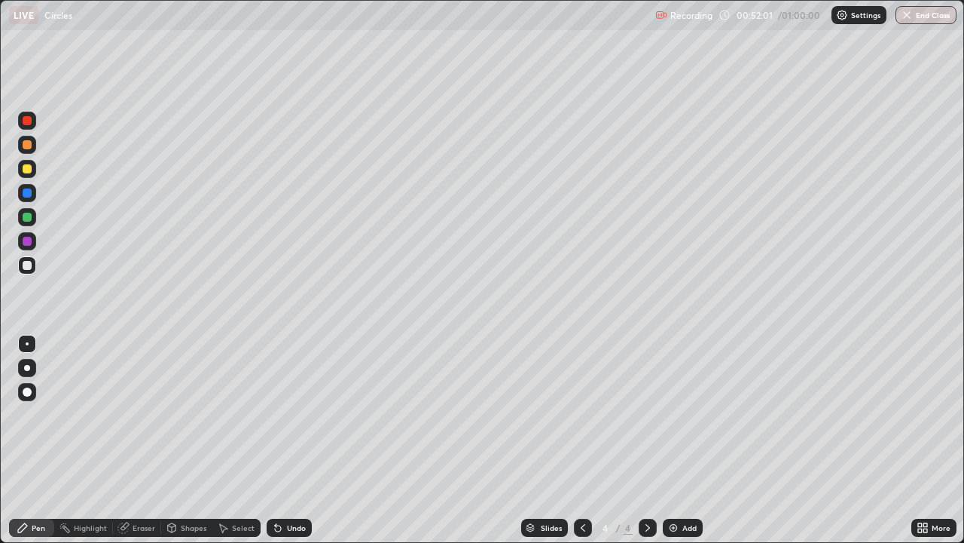
click at [286, 440] on div "Undo" at bounding box center [289, 527] width 45 height 18
click at [289, 440] on div "Undo" at bounding box center [289, 527] width 45 height 18
click at [283, 440] on div "Undo" at bounding box center [289, 527] width 45 height 18
click at [276, 440] on icon at bounding box center [278, 528] width 6 height 6
click at [284, 440] on div "Undo" at bounding box center [289, 527] width 45 height 18
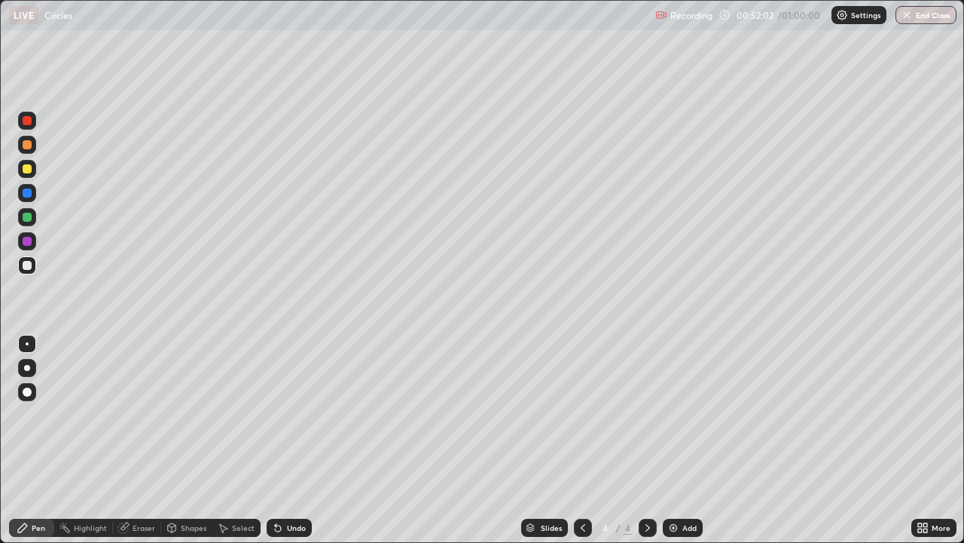
click at [284, 440] on div "Undo" at bounding box center [289, 527] width 45 height 18
click at [287, 440] on div "Undo" at bounding box center [296, 528] width 19 height 8
click at [283, 440] on div "Undo" at bounding box center [289, 527] width 45 height 18
click at [281, 440] on icon at bounding box center [278, 527] width 12 height 12
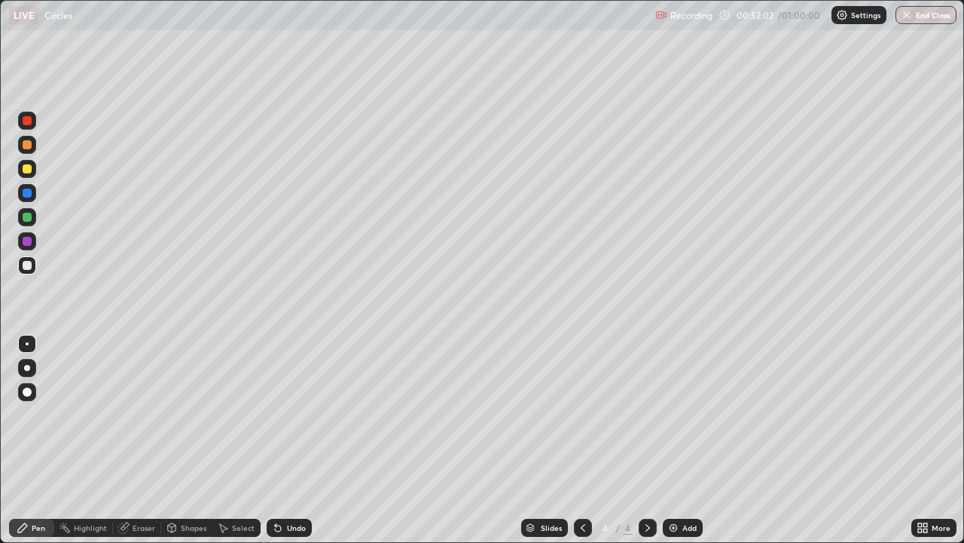
click at [282, 440] on icon at bounding box center [278, 527] width 12 height 12
click at [284, 440] on div "Undo" at bounding box center [289, 527] width 45 height 18
click at [283, 440] on div "Undo" at bounding box center [289, 527] width 45 height 18
click at [287, 440] on div "Undo" at bounding box center [296, 528] width 19 height 8
click at [283, 440] on div "Undo" at bounding box center [289, 527] width 45 height 18
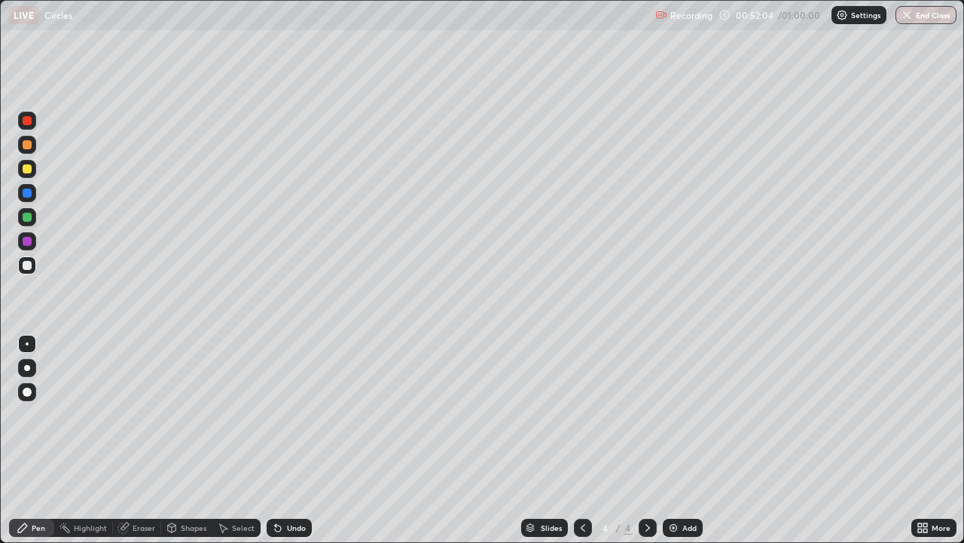
click at [289, 440] on div "Undo" at bounding box center [296, 528] width 19 height 8
click at [284, 440] on div "Undo" at bounding box center [289, 527] width 45 height 18
click at [291, 440] on div "Undo" at bounding box center [296, 528] width 19 height 8
click at [671, 440] on img at bounding box center [674, 527] width 12 height 12
click at [29, 170] on div at bounding box center [27, 168] width 9 height 9
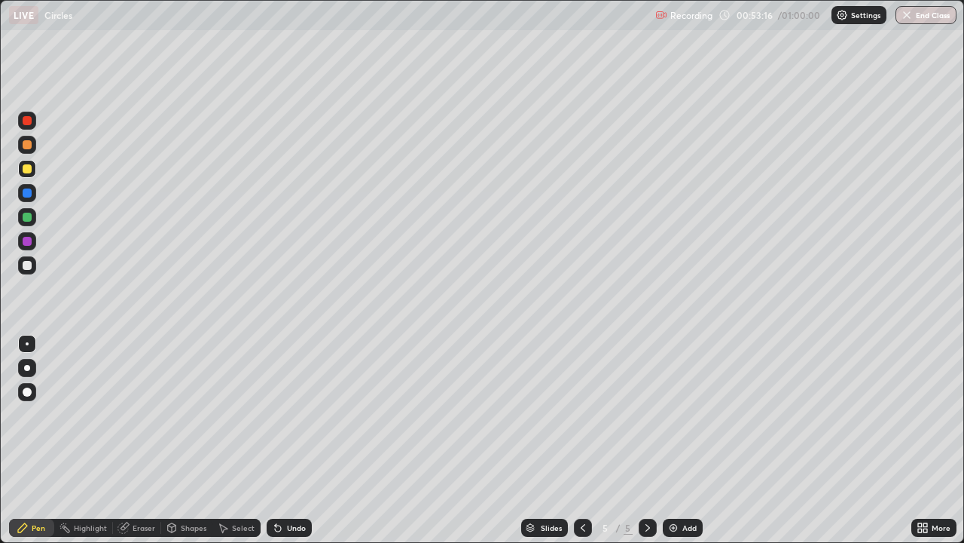
click at [27, 266] on div at bounding box center [27, 265] width 9 height 9
click at [30, 169] on div at bounding box center [27, 168] width 9 height 9
click at [297, 440] on div "Undo" at bounding box center [289, 527] width 45 height 18
click at [185, 440] on div "Shapes" at bounding box center [194, 528] width 26 height 8
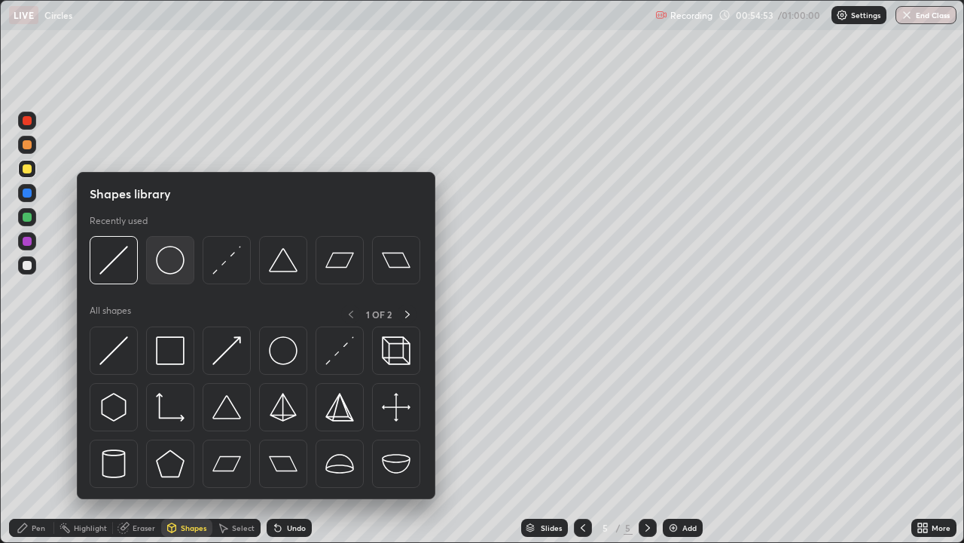
click at [170, 274] on div at bounding box center [170, 260] width 48 height 48
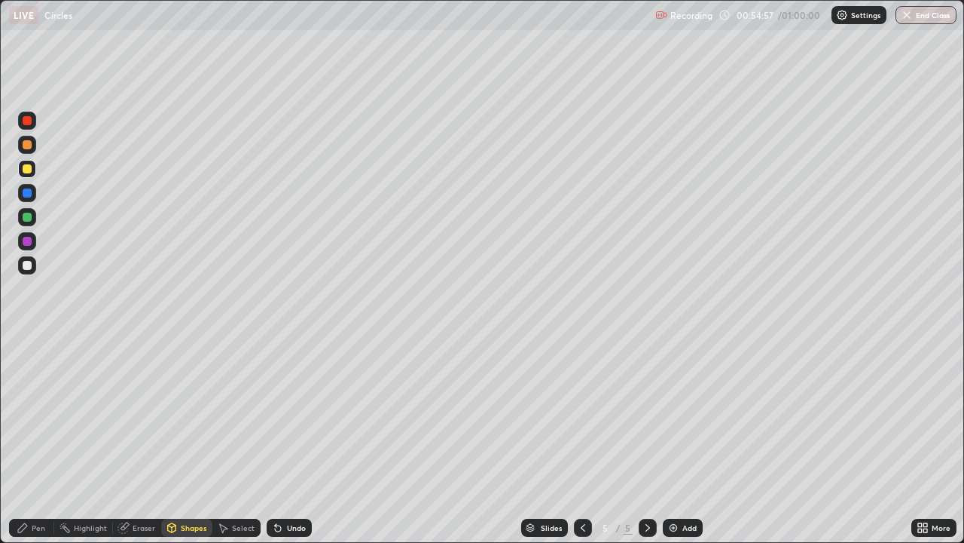
click at [32, 440] on div "Pen" at bounding box center [39, 528] width 14 height 8
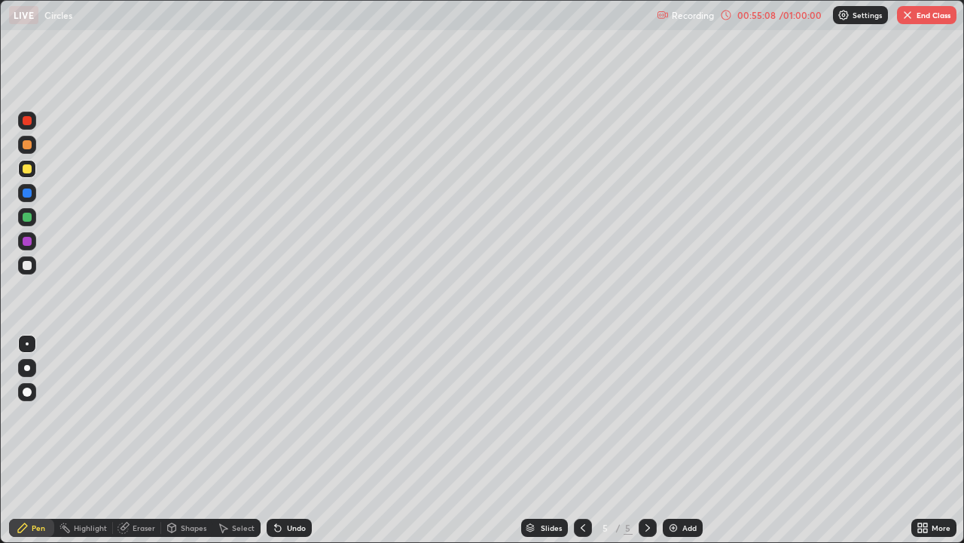
click at [188, 440] on div "Shapes" at bounding box center [194, 528] width 26 height 8
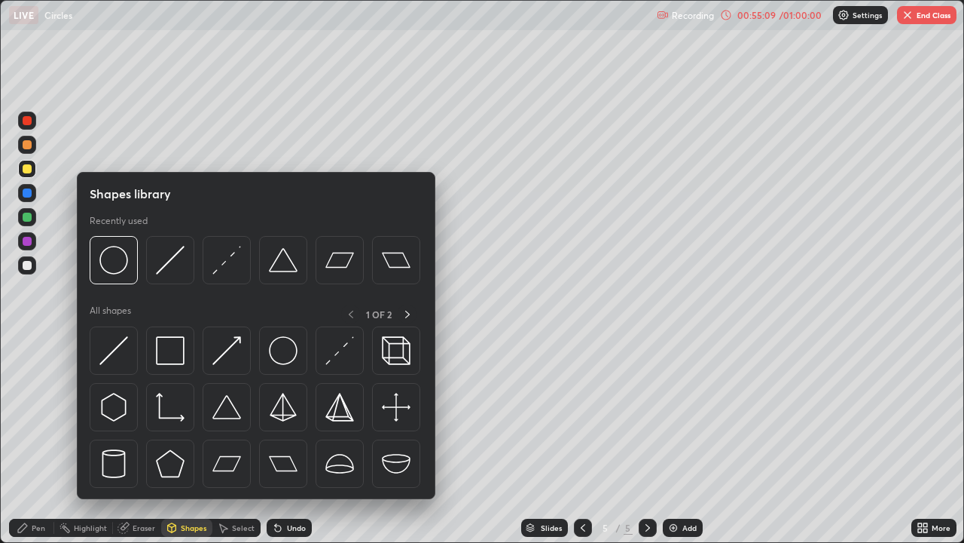
click at [162, 277] on div at bounding box center [170, 260] width 48 height 48
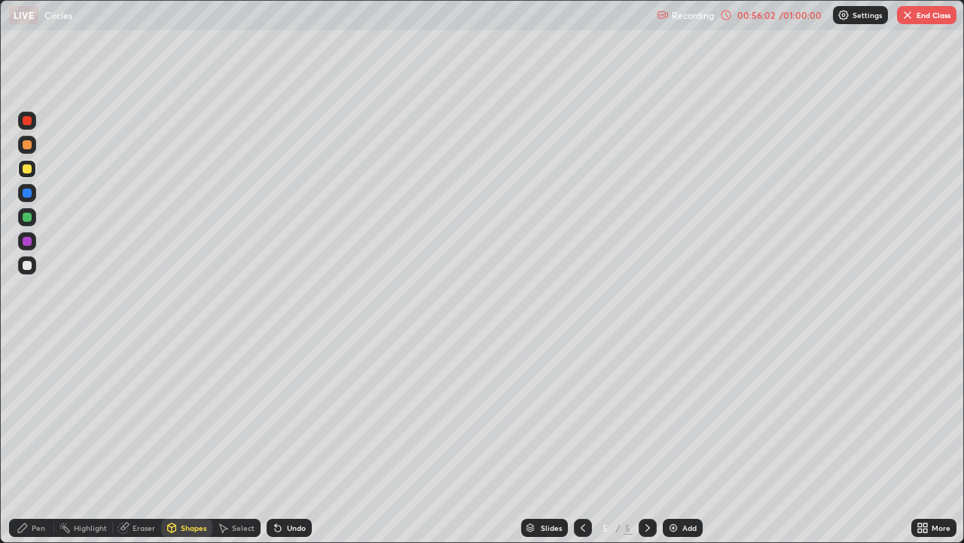
click at [28, 264] on div at bounding box center [27, 265] width 9 height 9
click at [246, 440] on div "Select" at bounding box center [243, 528] width 23 height 8
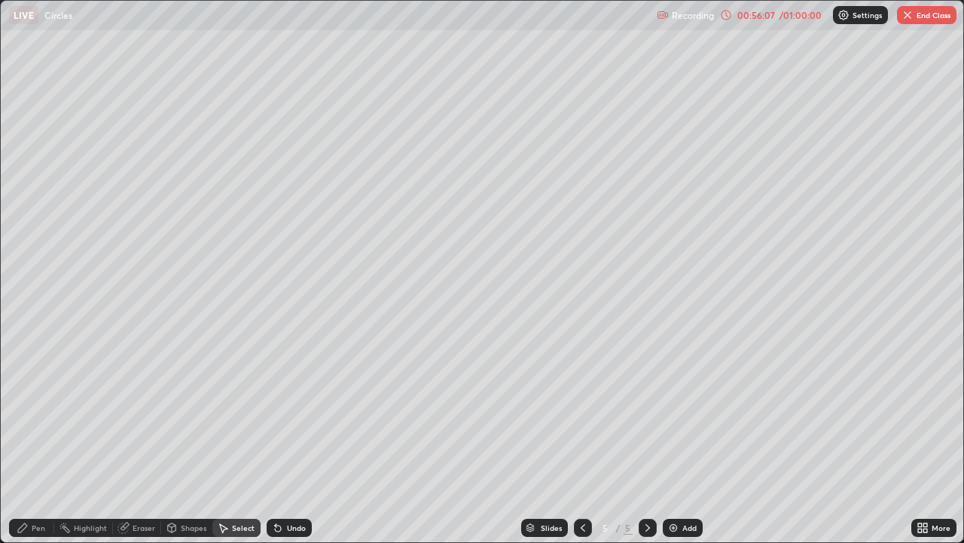
click at [287, 440] on div "Undo" at bounding box center [296, 528] width 19 height 8
click at [28, 440] on icon at bounding box center [23, 527] width 12 height 12
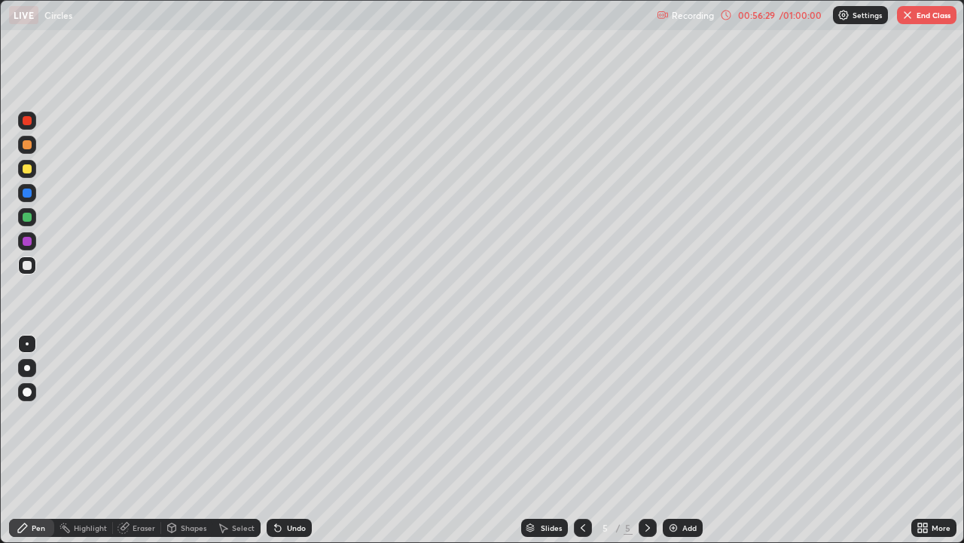
click at [23, 200] on div at bounding box center [27, 193] width 18 height 18
click at [31, 172] on div at bounding box center [27, 169] width 18 height 18
click at [27, 264] on div at bounding box center [27, 265] width 9 height 9
click at [26, 170] on div at bounding box center [27, 168] width 9 height 9
click at [22, 265] on div at bounding box center [27, 265] width 18 height 18
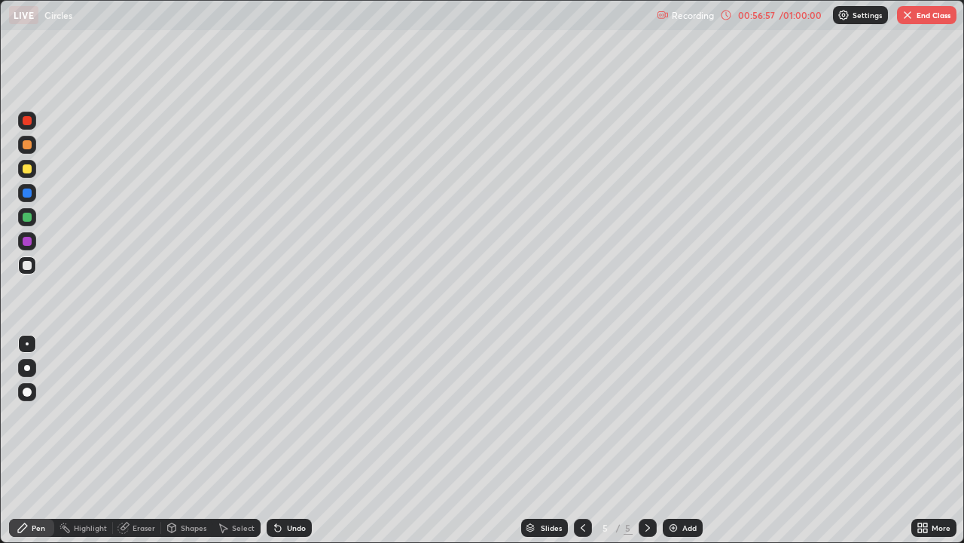
click at [27, 170] on div at bounding box center [27, 168] width 9 height 9
click at [27, 266] on div at bounding box center [27, 265] width 9 height 9
click at [283, 440] on div "Undo" at bounding box center [289, 527] width 45 height 18
click at [291, 440] on div "Undo" at bounding box center [296, 528] width 19 height 8
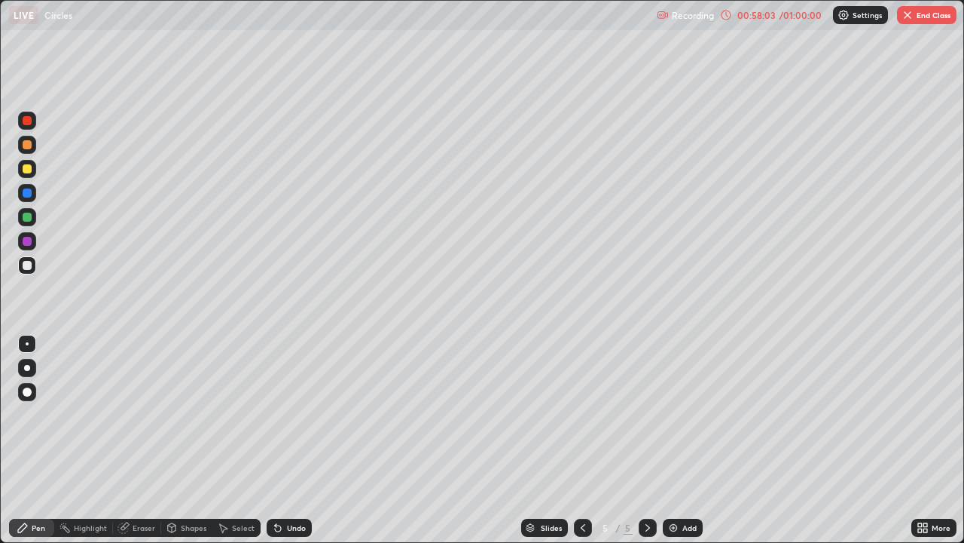
click at [289, 440] on div "Undo" at bounding box center [296, 528] width 19 height 8
click at [130, 440] on div "Eraser" at bounding box center [137, 527] width 48 height 18
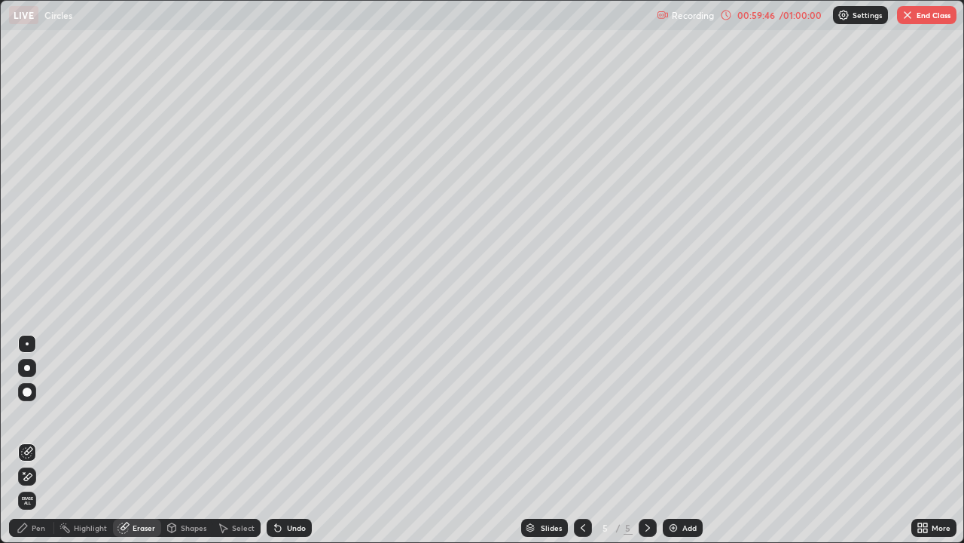
click at [23, 440] on div "Pen" at bounding box center [31, 527] width 45 height 18
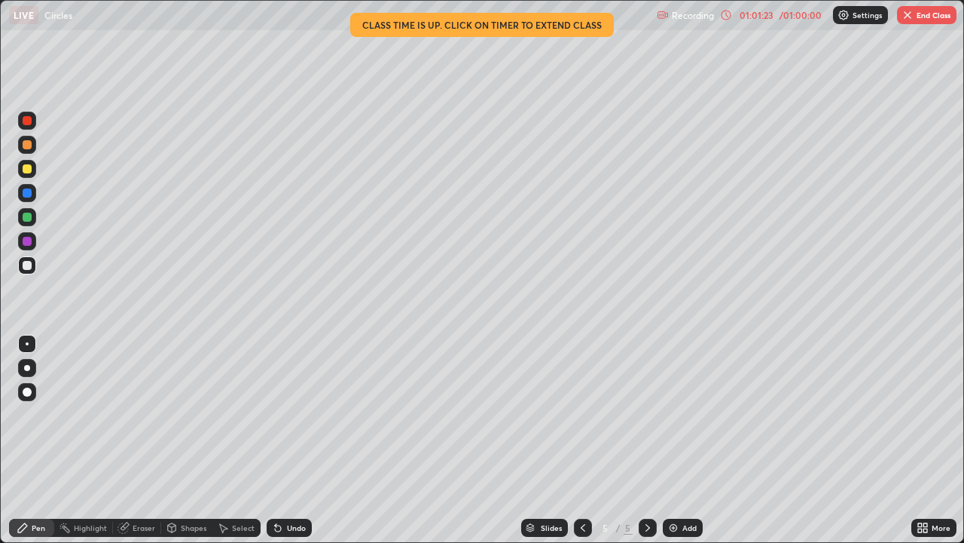
click at [930, 19] on button "End Class" at bounding box center [927, 15] width 60 height 18
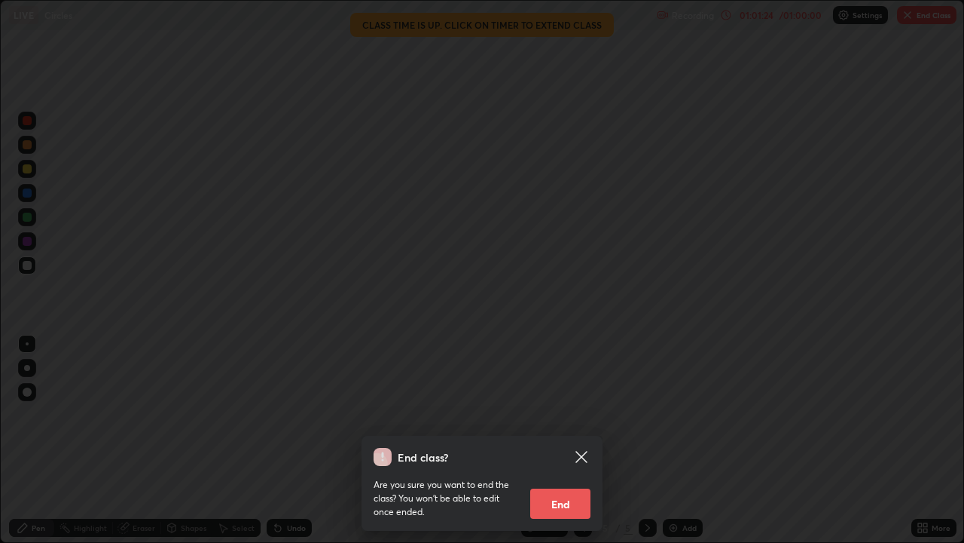
click at [549, 440] on button "End" at bounding box center [560, 503] width 60 height 30
